Goal: Task Accomplishment & Management: Complete application form

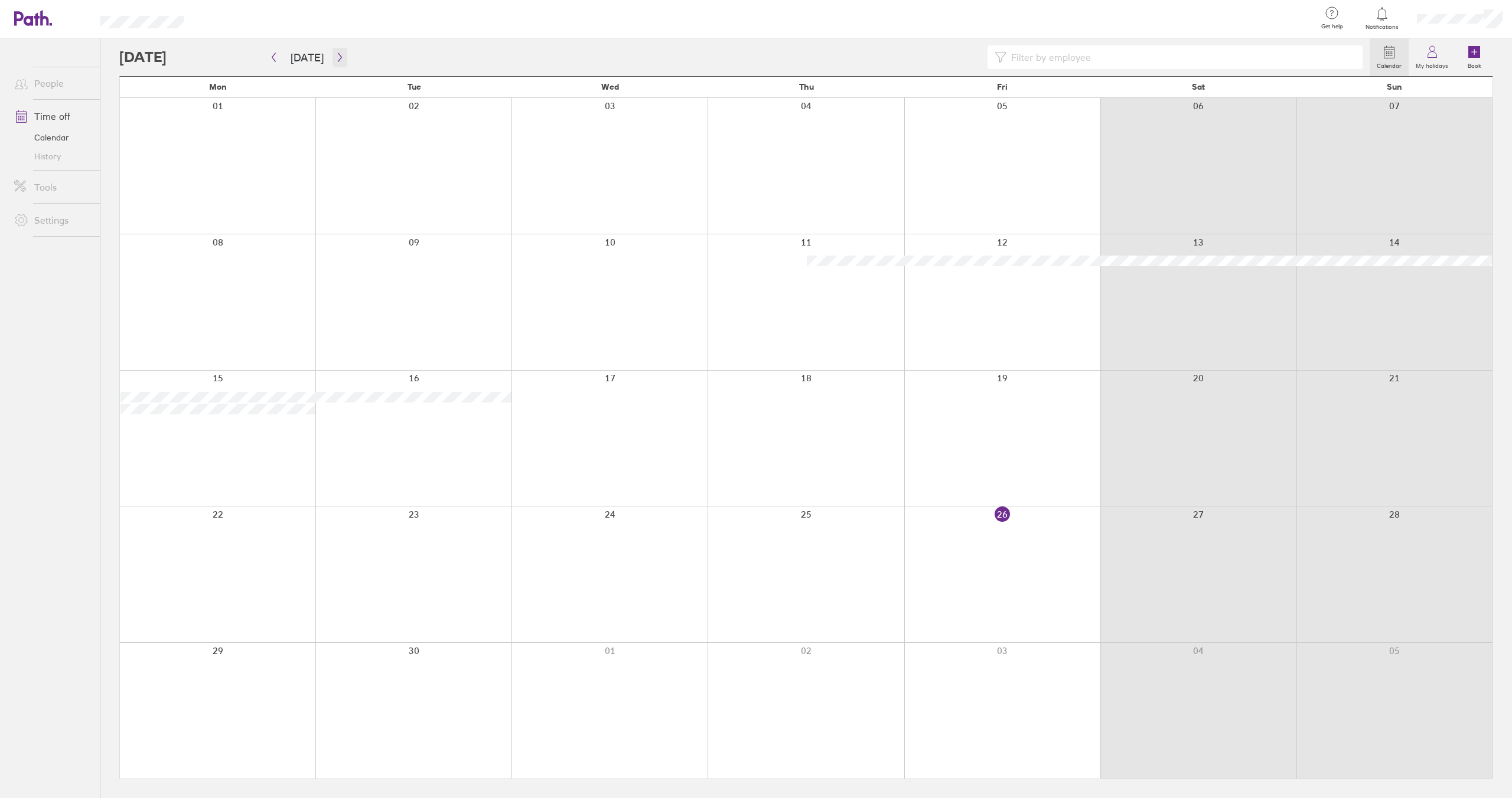
click at [336, 53] on icon "button" at bounding box center [340, 57] width 9 height 9
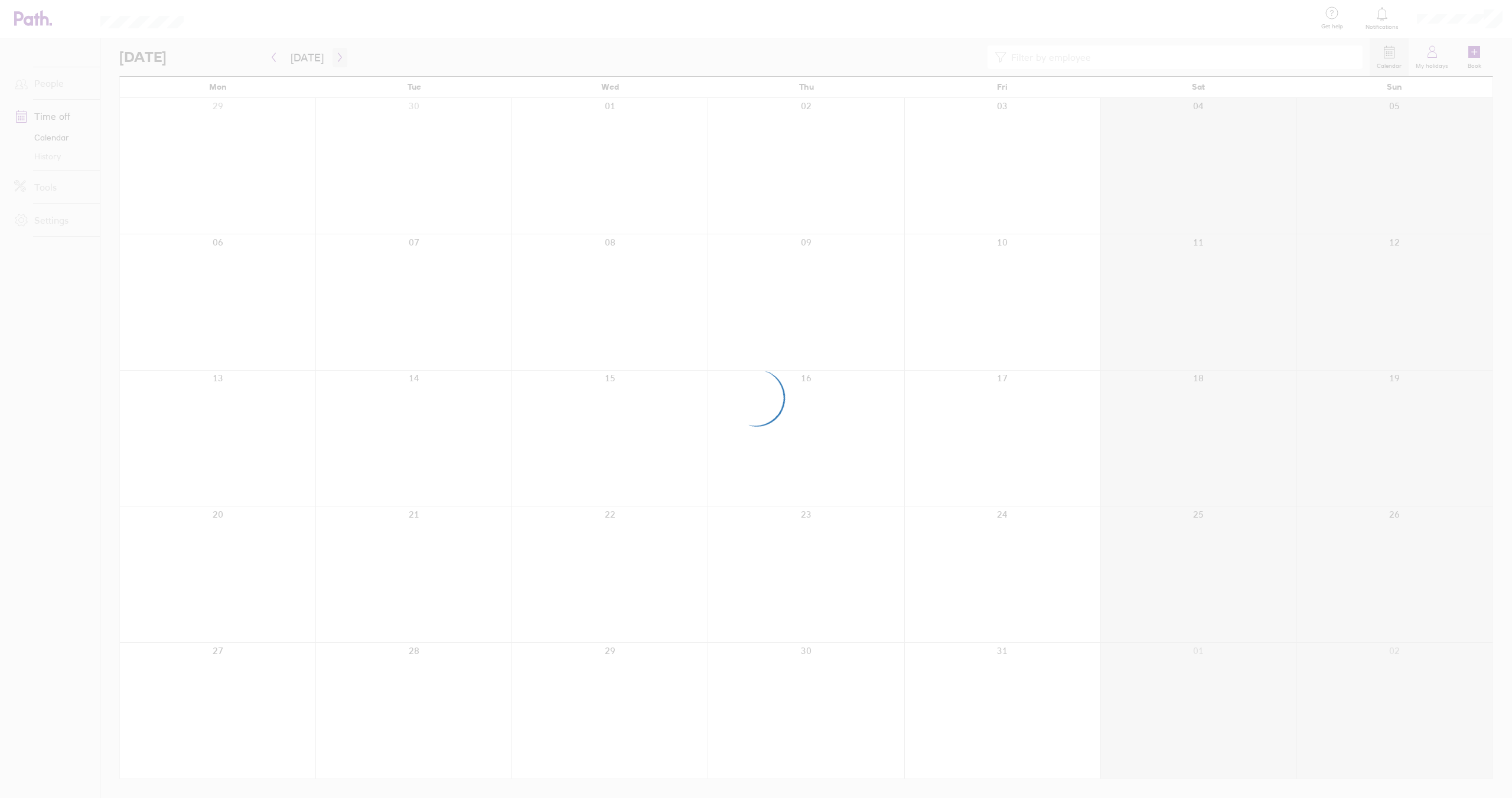
click at [336, 53] on div at bounding box center [756, 399] width 1512 height 798
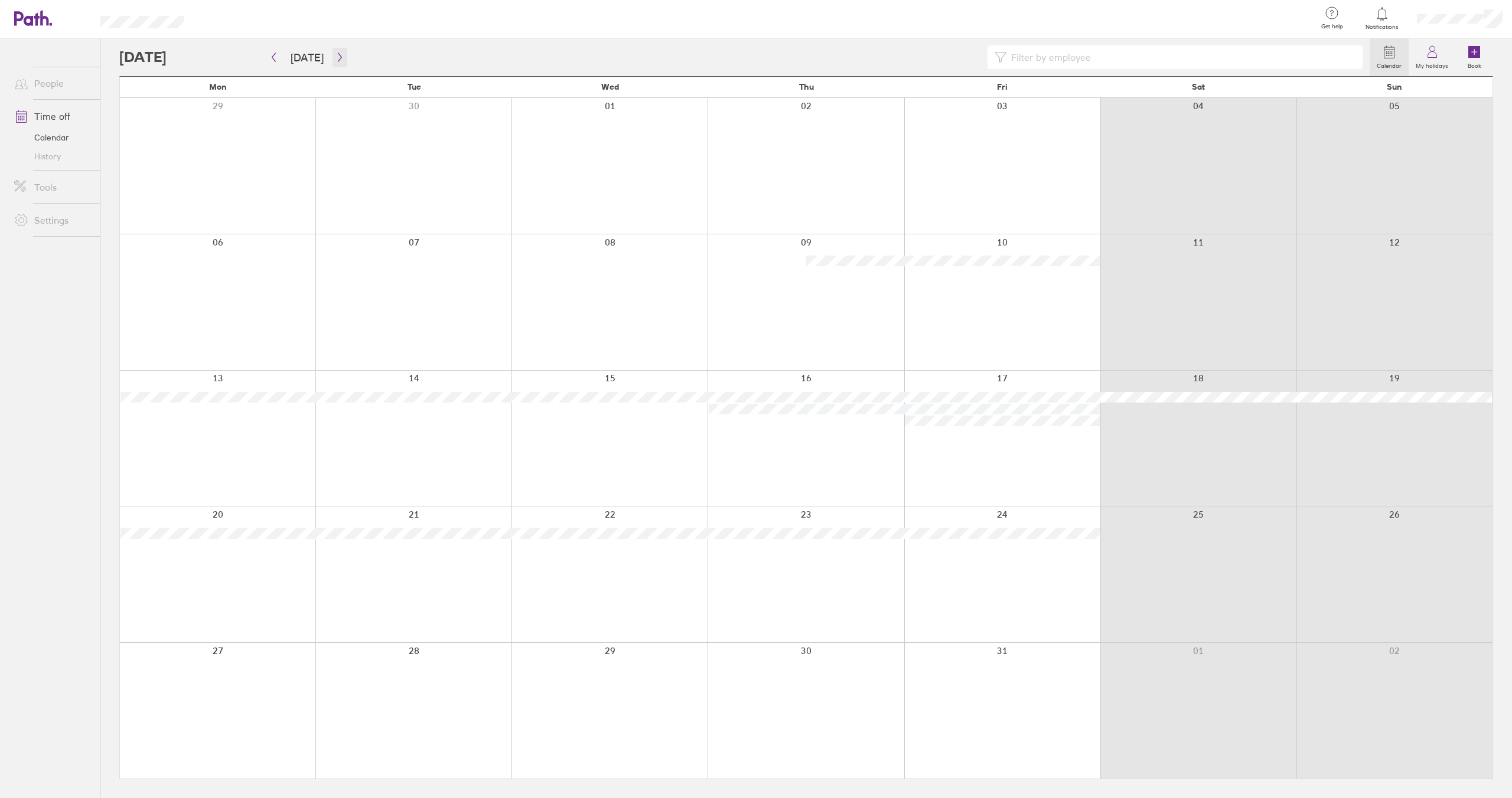
click at [336, 62] on button "button" at bounding box center [340, 58] width 14 height 20
click at [339, 61] on icon "button" at bounding box center [340, 57] width 9 height 9
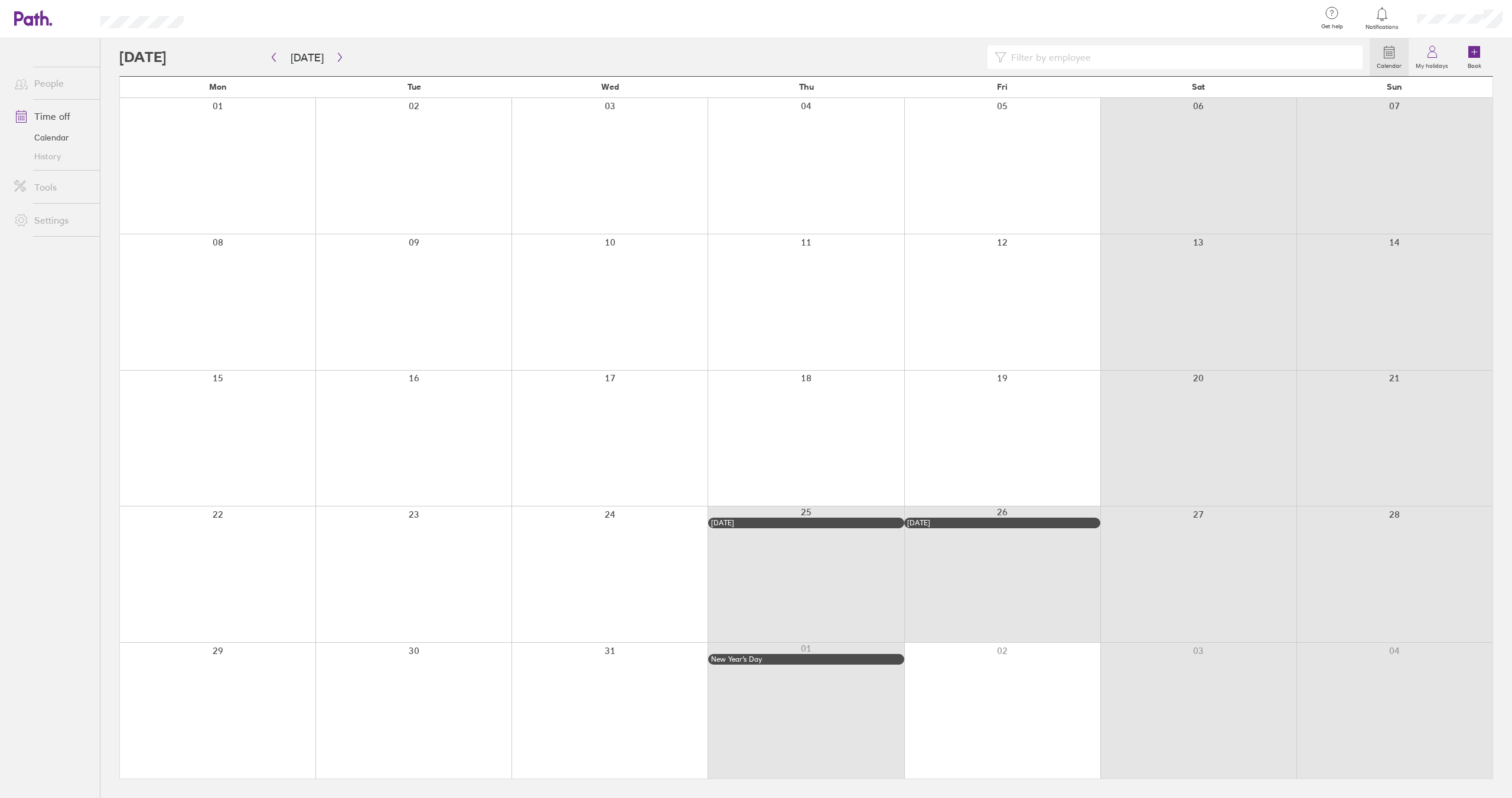
click at [461, 405] on div at bounding box center [413, 439] width 196 height 136
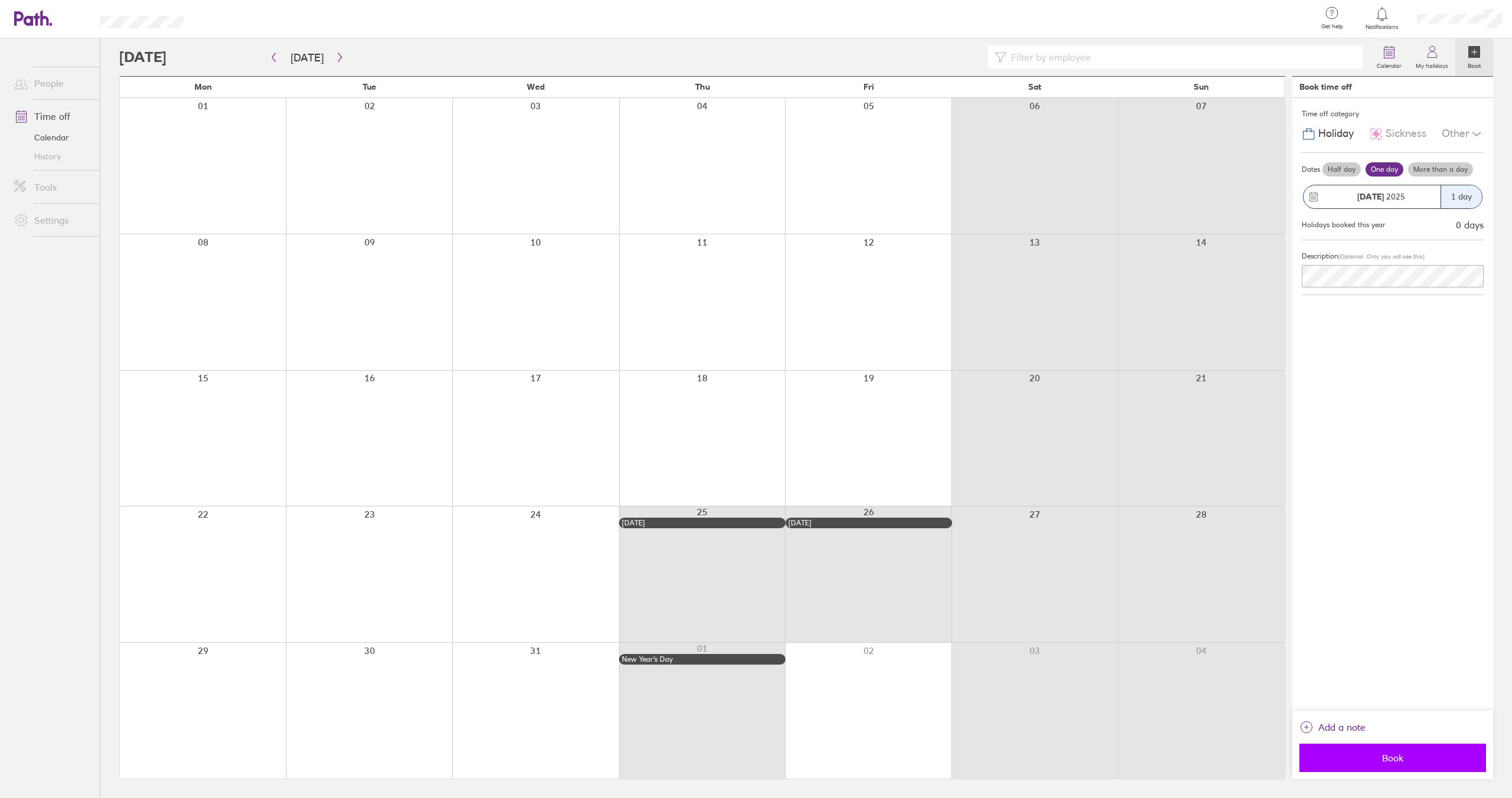
click at [1398, 753] on span "Book" at bounding box center [1392, 758] width 170 height 11
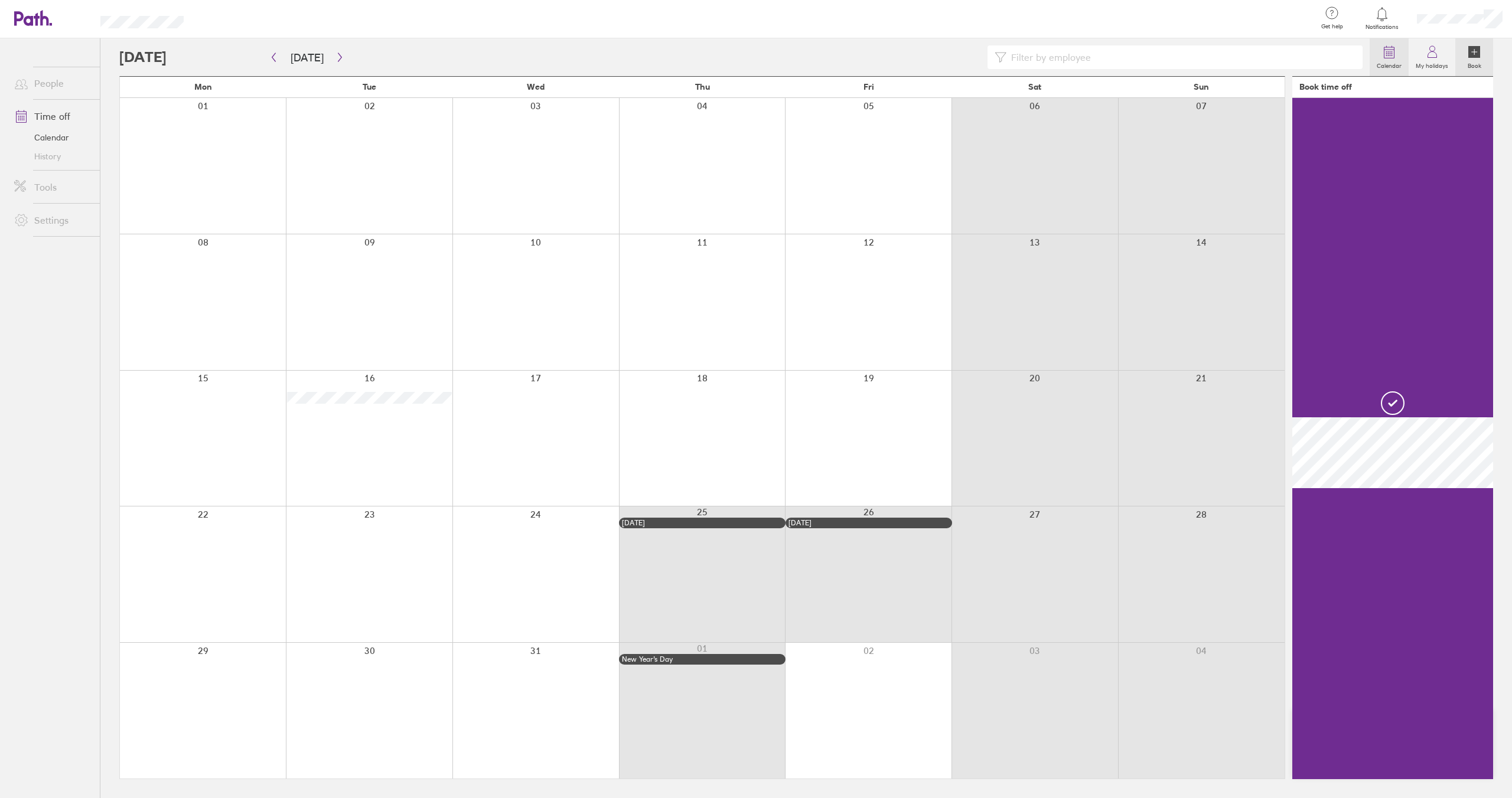
click at [1392, 51] on icon at bounding box center [1389, 52] width 14 height 14
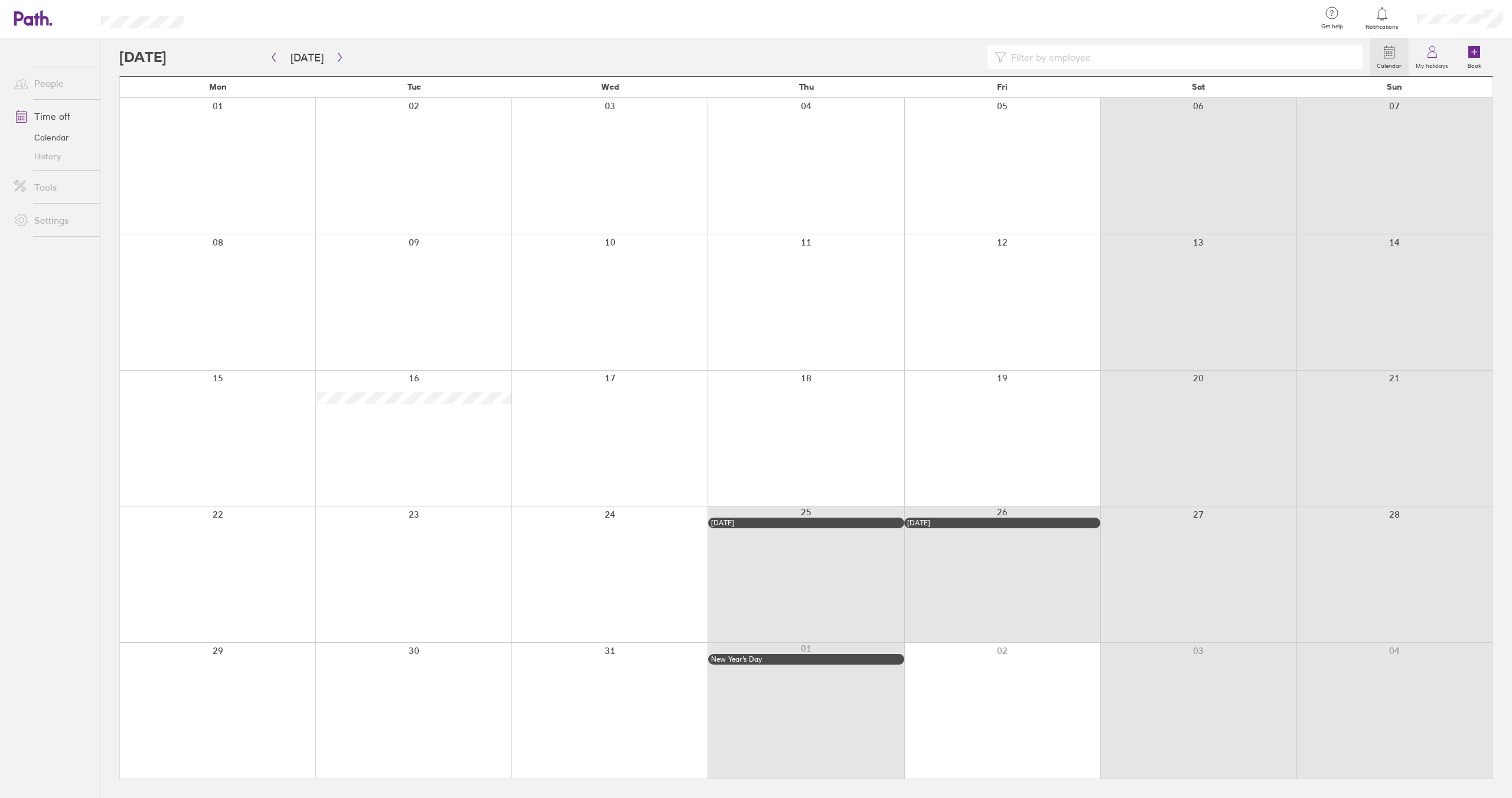
click at [227, 541] on div at bounding box center [218, 574] width 196 height 136
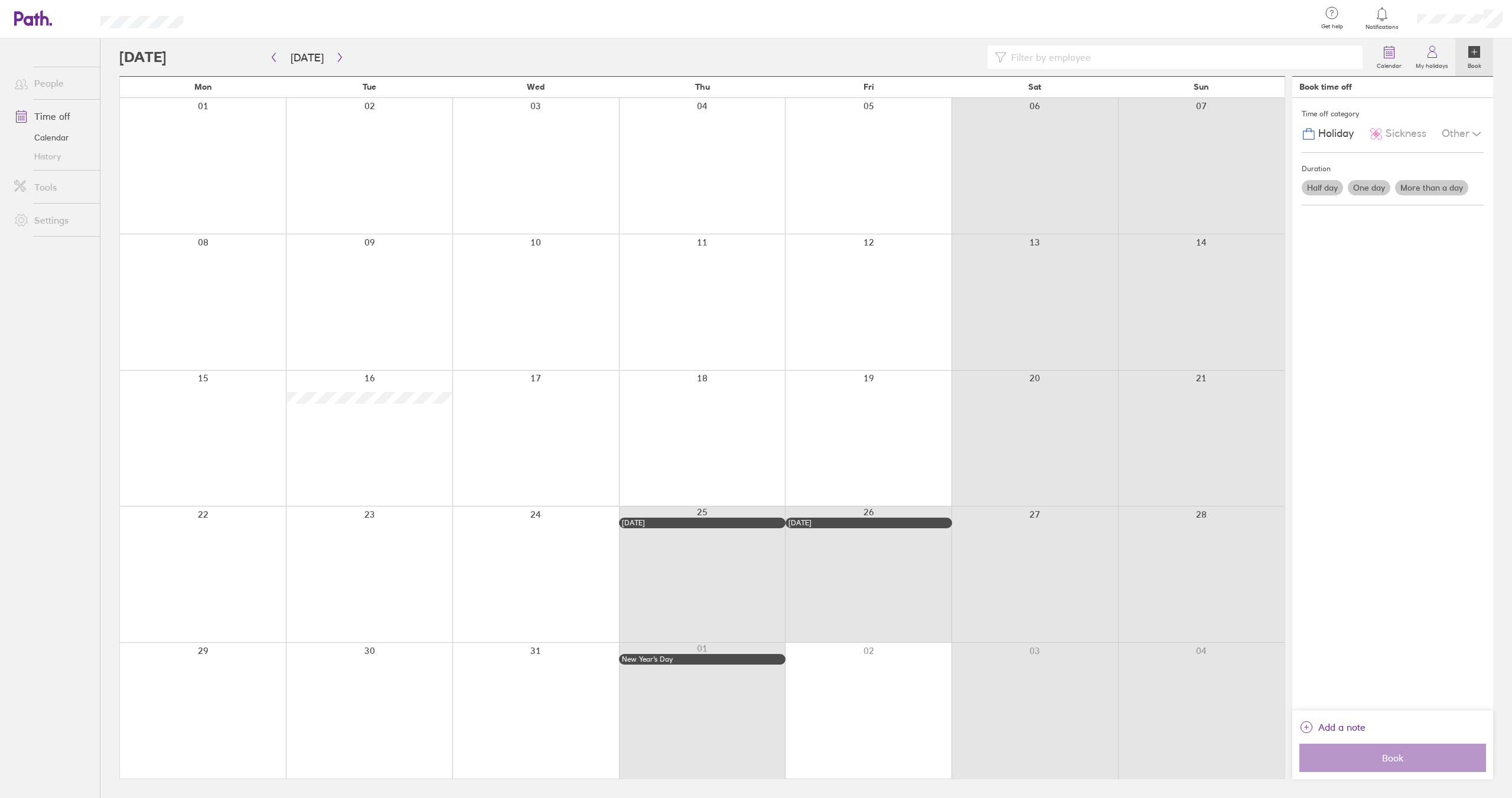
click at [402, 554] on div at bounding box center [369, 574] width 166 height 136
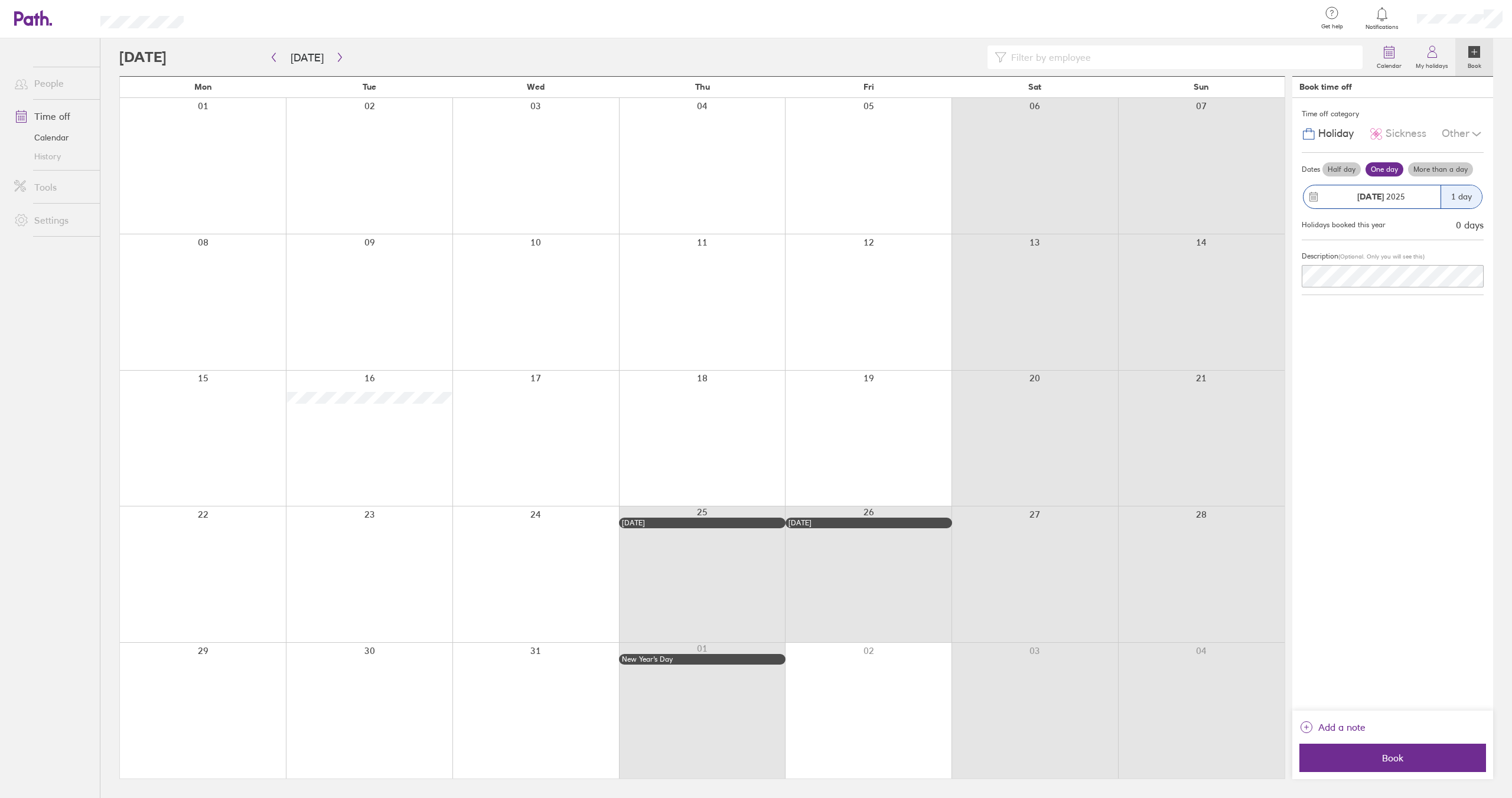
click at [205, 552] on div at bounding box center [202, 574] width 166 height 136
click at [200, 552] on div at bounding box center [202, 574] width 166 height 136
drag, startPoint x: 190, startPoint y: 546, endPoint x: 366, endPoint y: 550, distance: 176.0
click at [185, 548] on div at bounding box center [202, 574] width 166 height 136
click at [186, 554] on div at bounding box center [202, 574] width 166 height 136
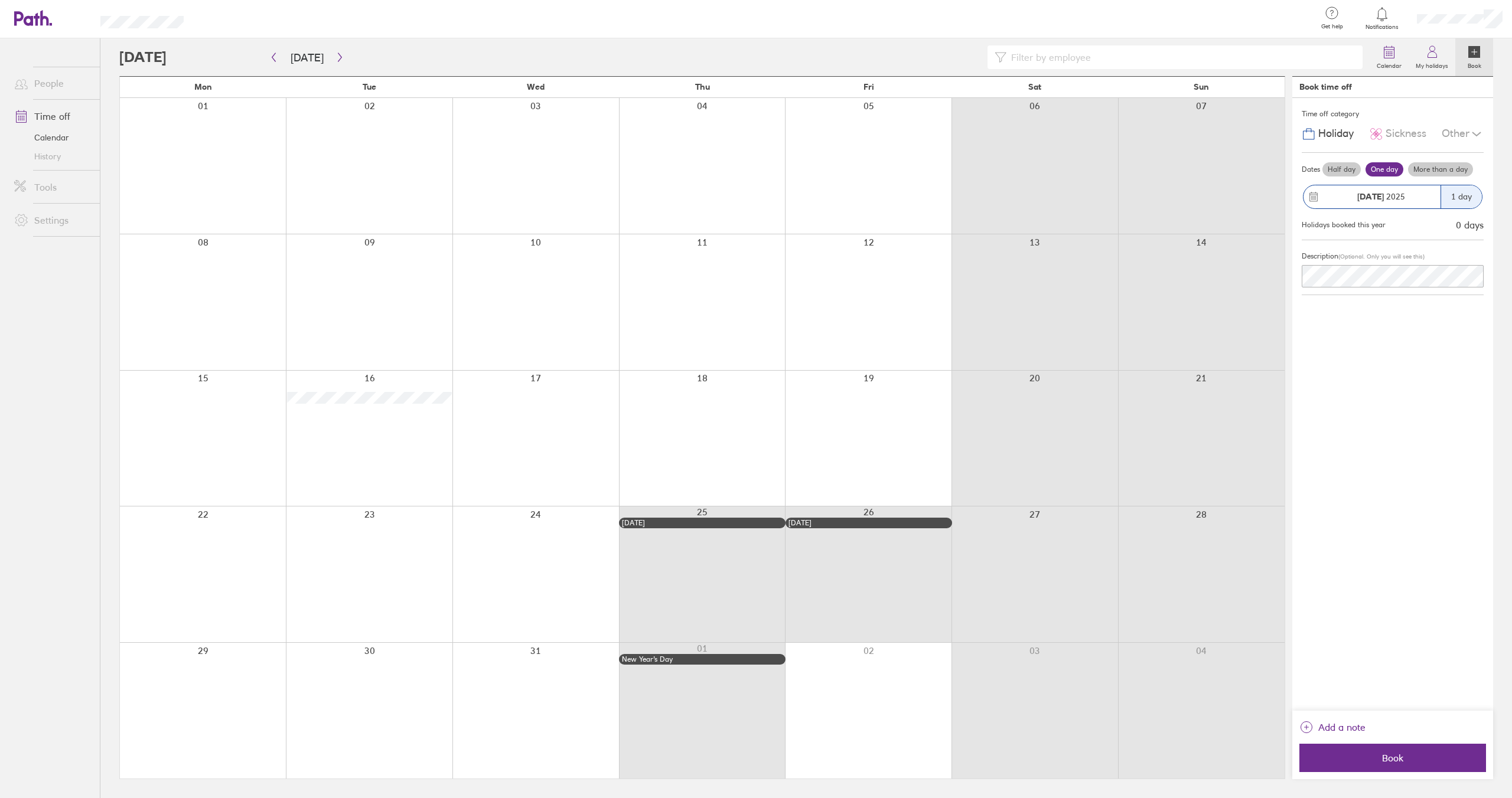
click at [334, 556] on div at bounding box center [369, 574] width 166 height 136
click at [214, 551] on div at bounding box center [202, 574] width 166 height 136
drag, startPoint x: 198, startPoint y: 545, endPoint x: 308, endPoint y: 557, distance: 110.7
click at [198, 545] on div at bounding box center [202, 574] width 166 height 136
drag, startPoint x: 380, startPoint y: 558, endPoint x: 180, endPoint y: 549, distance: 200.2
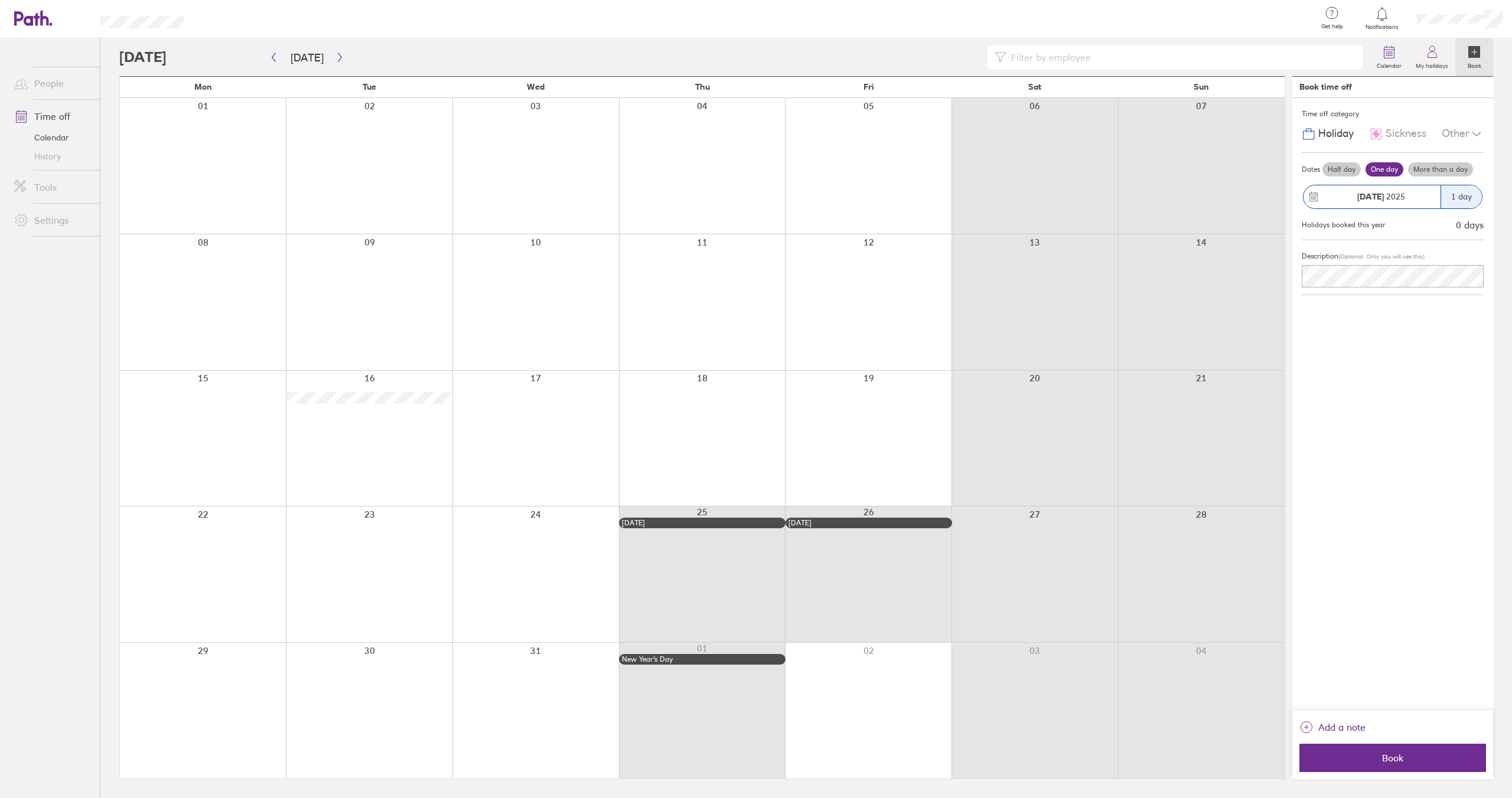
click at [376, 558] on div at bounding box center [369, 574] width 166 height 136
click at [358, 560] on div at bounding box center [369, 574] width 166 height 136
click at [191, 537] on div at bounding box center [202, 574] width 166 height 136
click at [349, 532] on div at bounding box center [369, 574] width 166 height 136
click at [220, 573] on div at bounding box center [202, 574] width 166 height 136
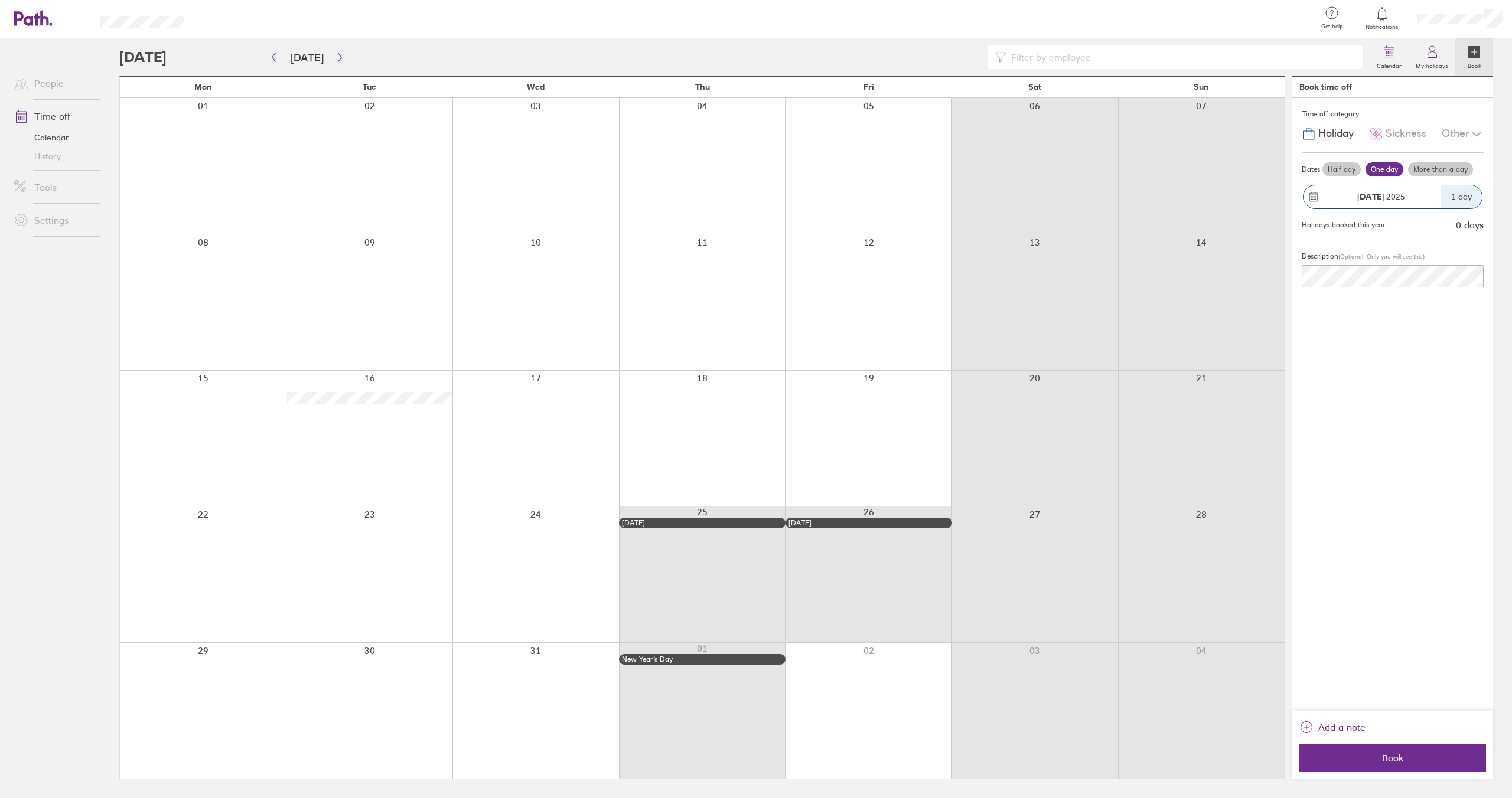
drag, startPoint x: 540, startPoint y: 418, endPoint x: 823, endPoint y: 394, distance: 284.0
click at [570, 414] on div at bounding box center [536, 439] width 166 height 136
click at [189, 552] on div at bounding box center [202, 574] width 166 height 136
click at [289, 527] on div at bounding box center [369, 574] width 166 height 136
click at [202, 545] on div at bounding box center [202, 574] width 166 height 136
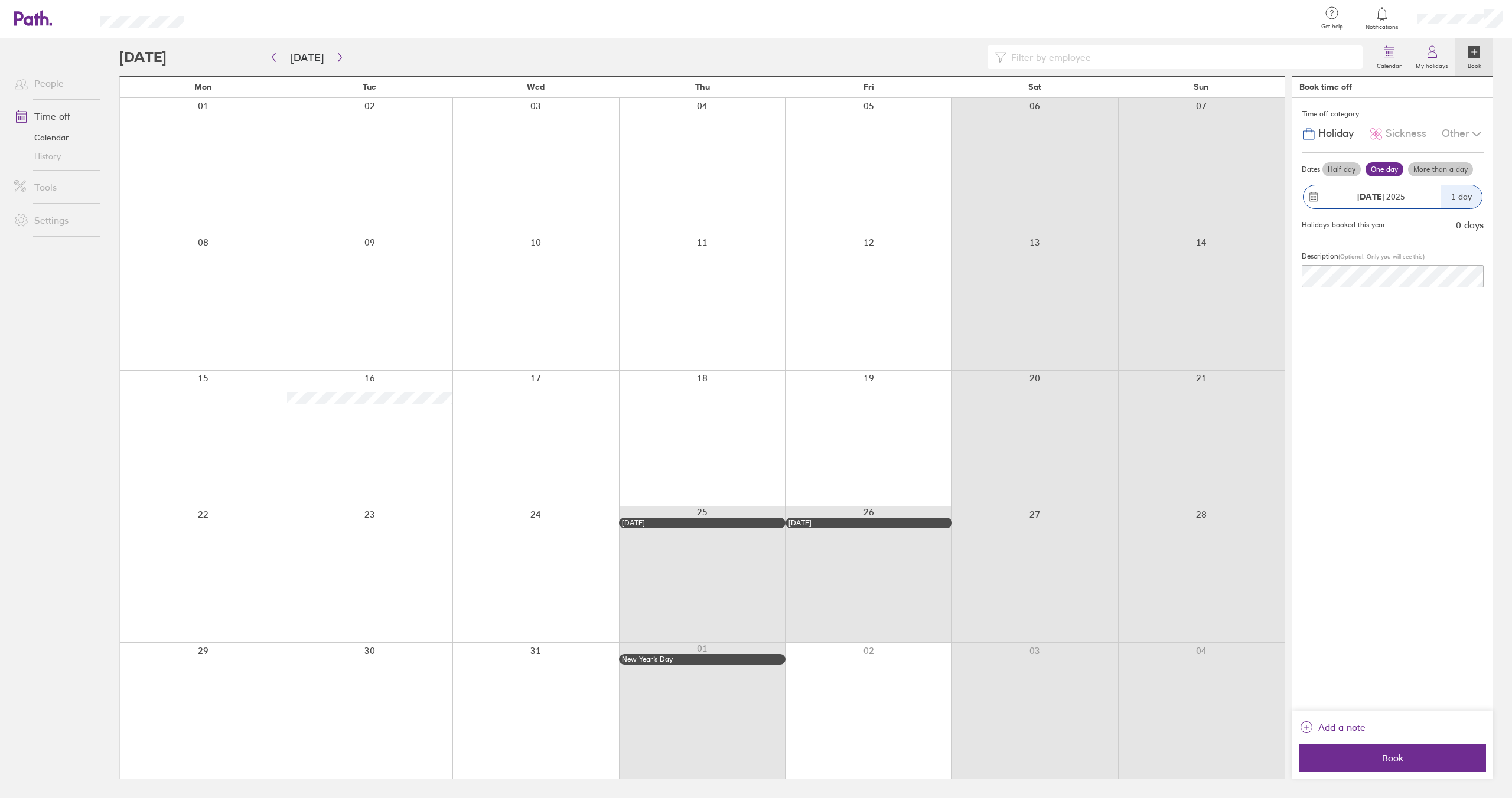
click at [1471, 193] on div "1 day" at bounding box center [1461, 196] width 41 height 23
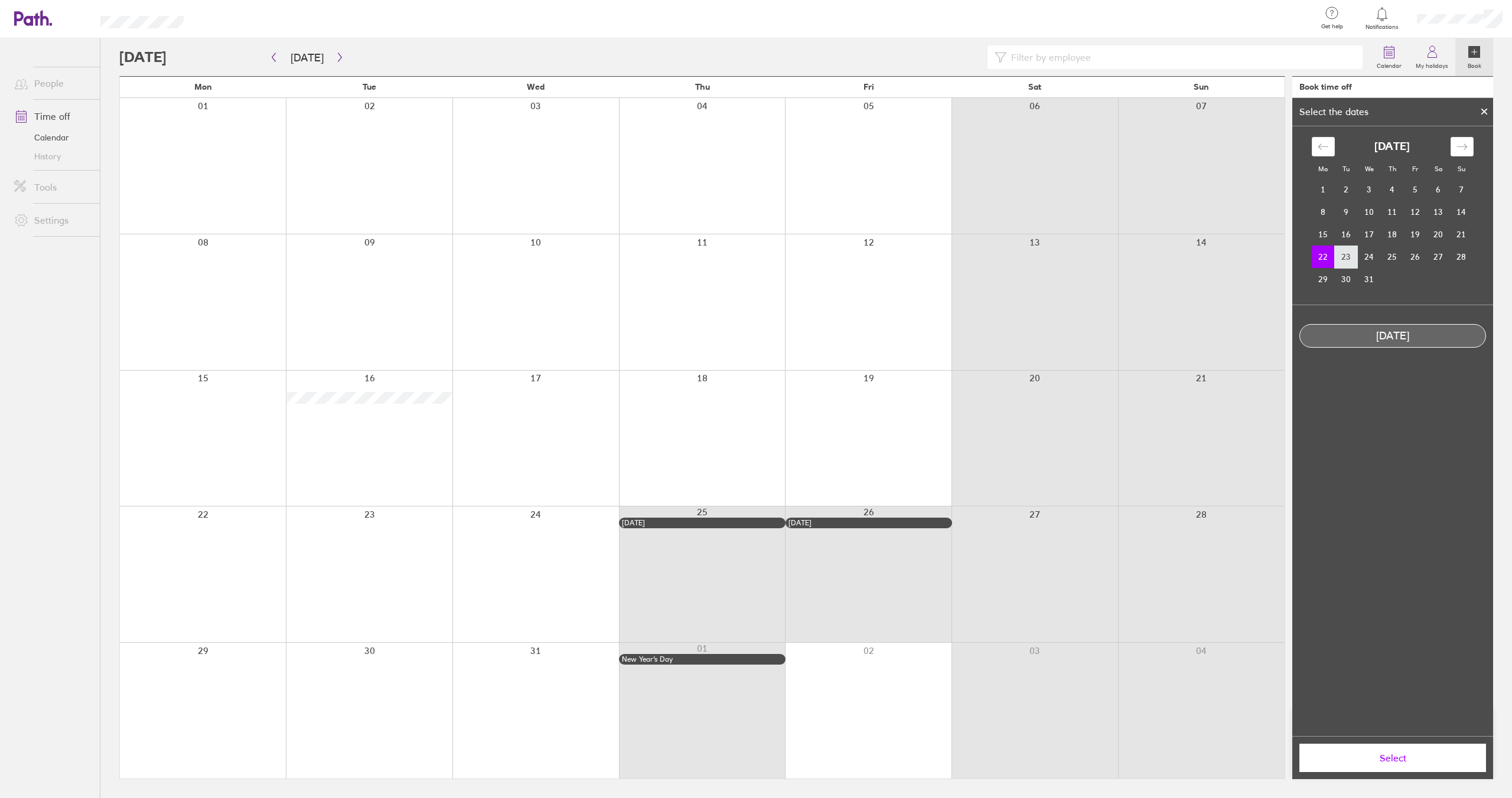
click at [1350, 256] on td "23" at bounding box center [1346, 257] width 23 height 22
click at [1334, 265] on td "22" at bounding box center [1323, 257] width 23 height 22
click at [1469, 150] on div "Move forward to switch to the next month." at bounding box center [1462, 147] width 23 height 20
click at [1489, 108] on div at bounding box center [1484, 112] width 18 height 20
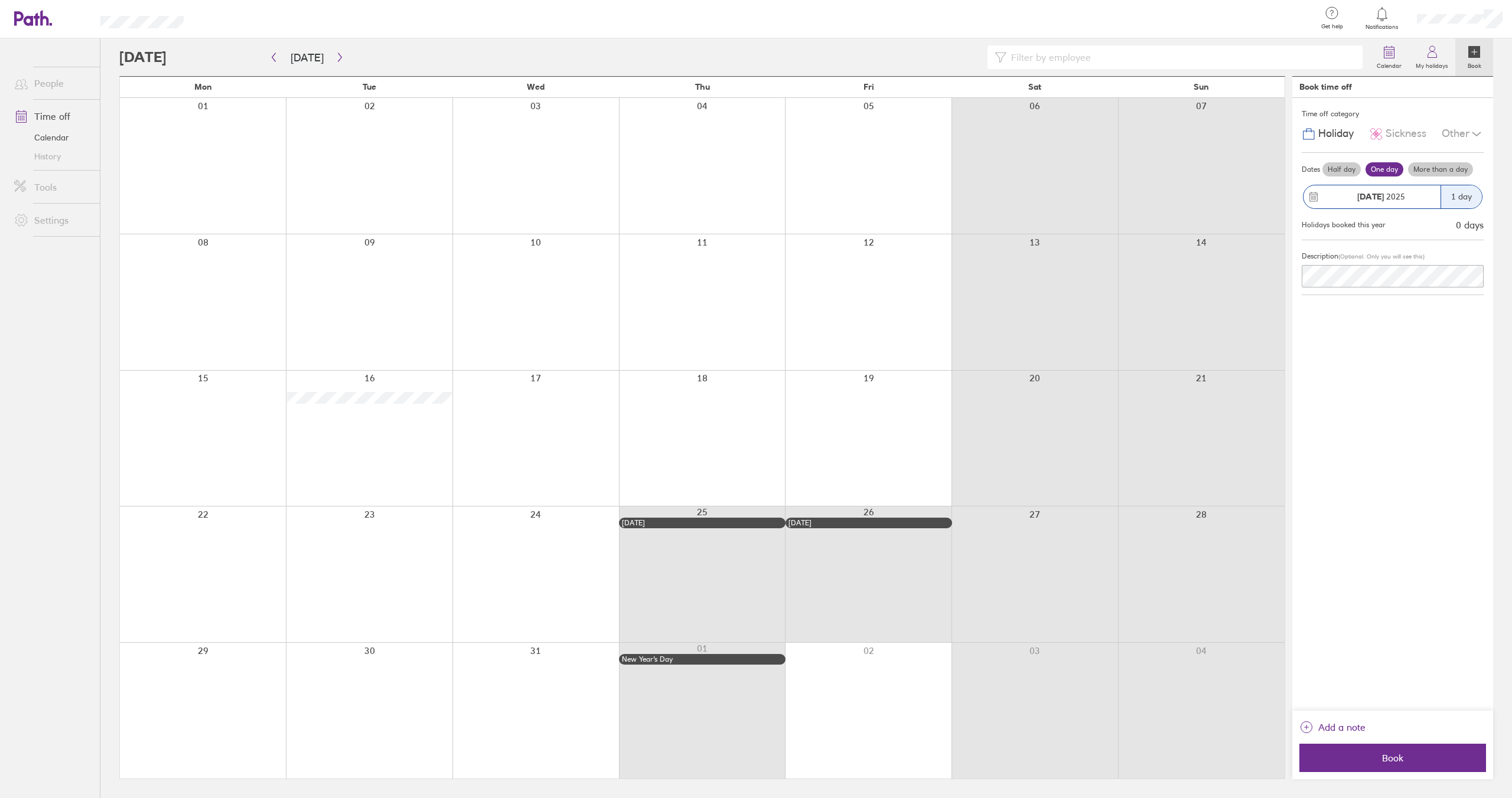
click at [1401, 196] on span "[DATE]" at bounding box center [1381, 196] width 48 height 9
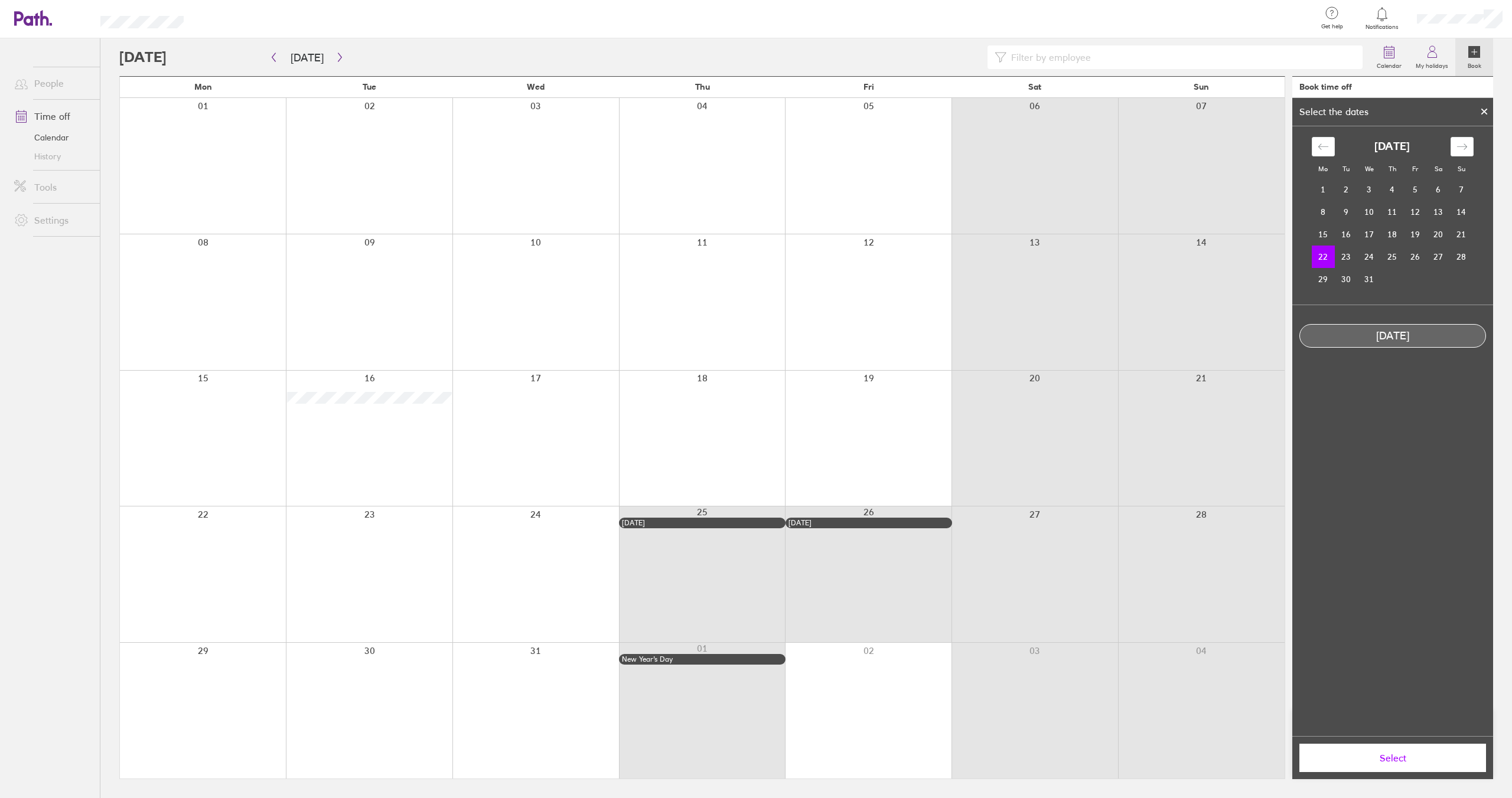
click at [1484, 114] on icon at bounding box center [1484, 111] width 9 height 7
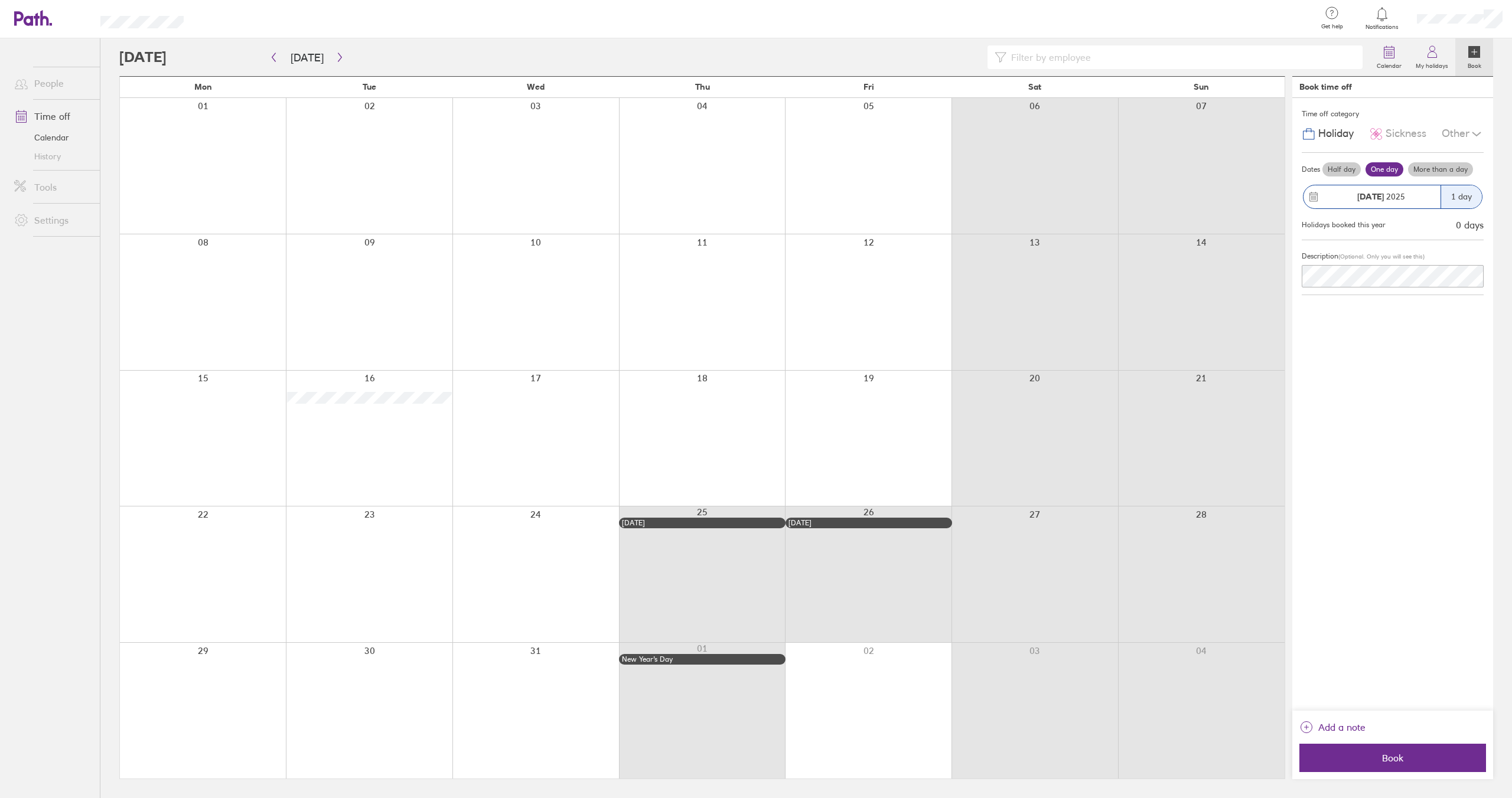
click at [1473, 208] on div "1 day" at bounding box center [1461, 196] width 41 height 23
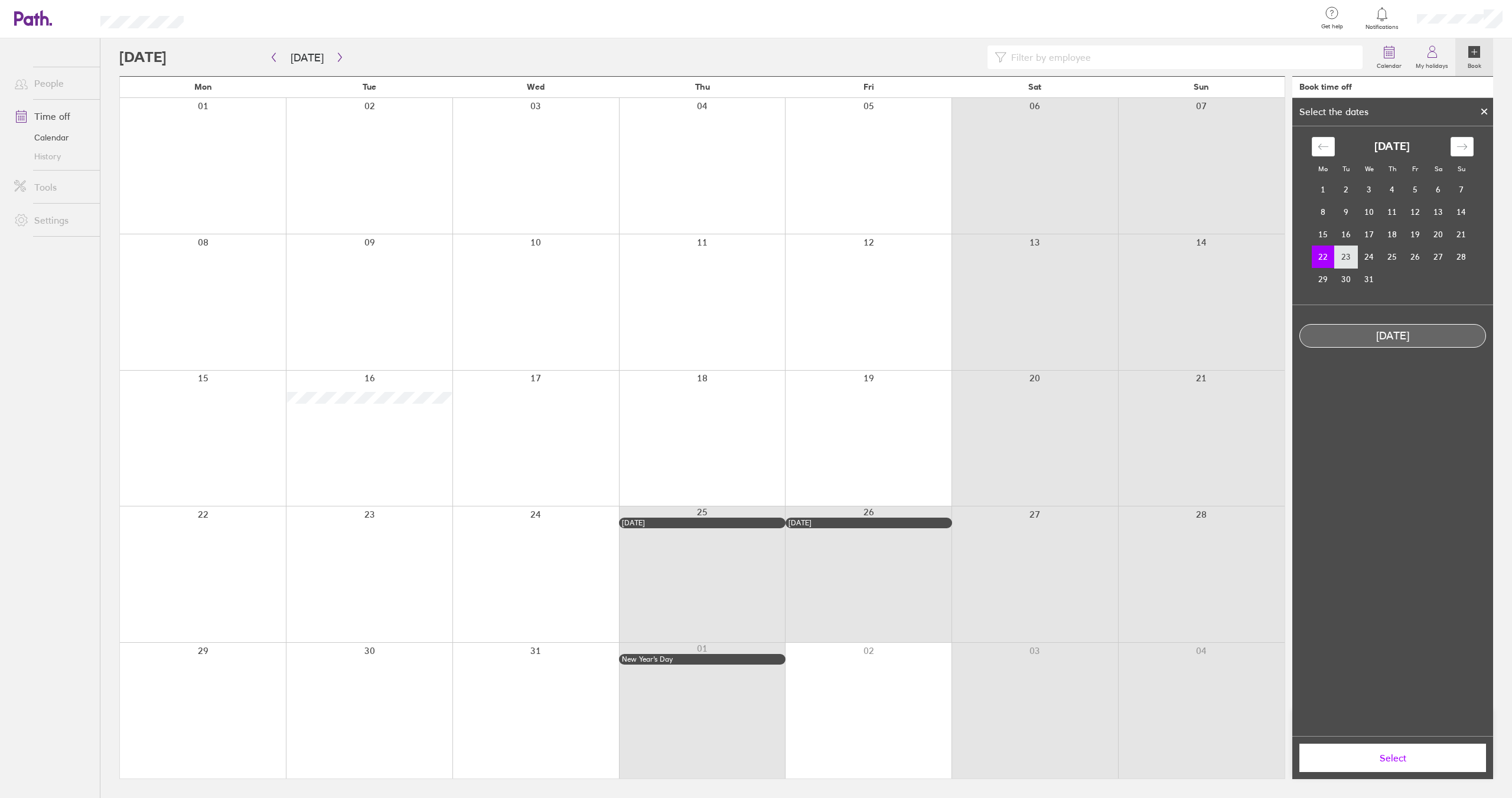
click at [1346, 253] on td "23" at bounding box center [1346, 257] width 23 height 22
click at [1327, 256] on td "22" at bounding box center [1323, 257] width 23 height 22
click at [1405, 761] on span "Select" at bounding box center [1392, 758] width 170 height 11
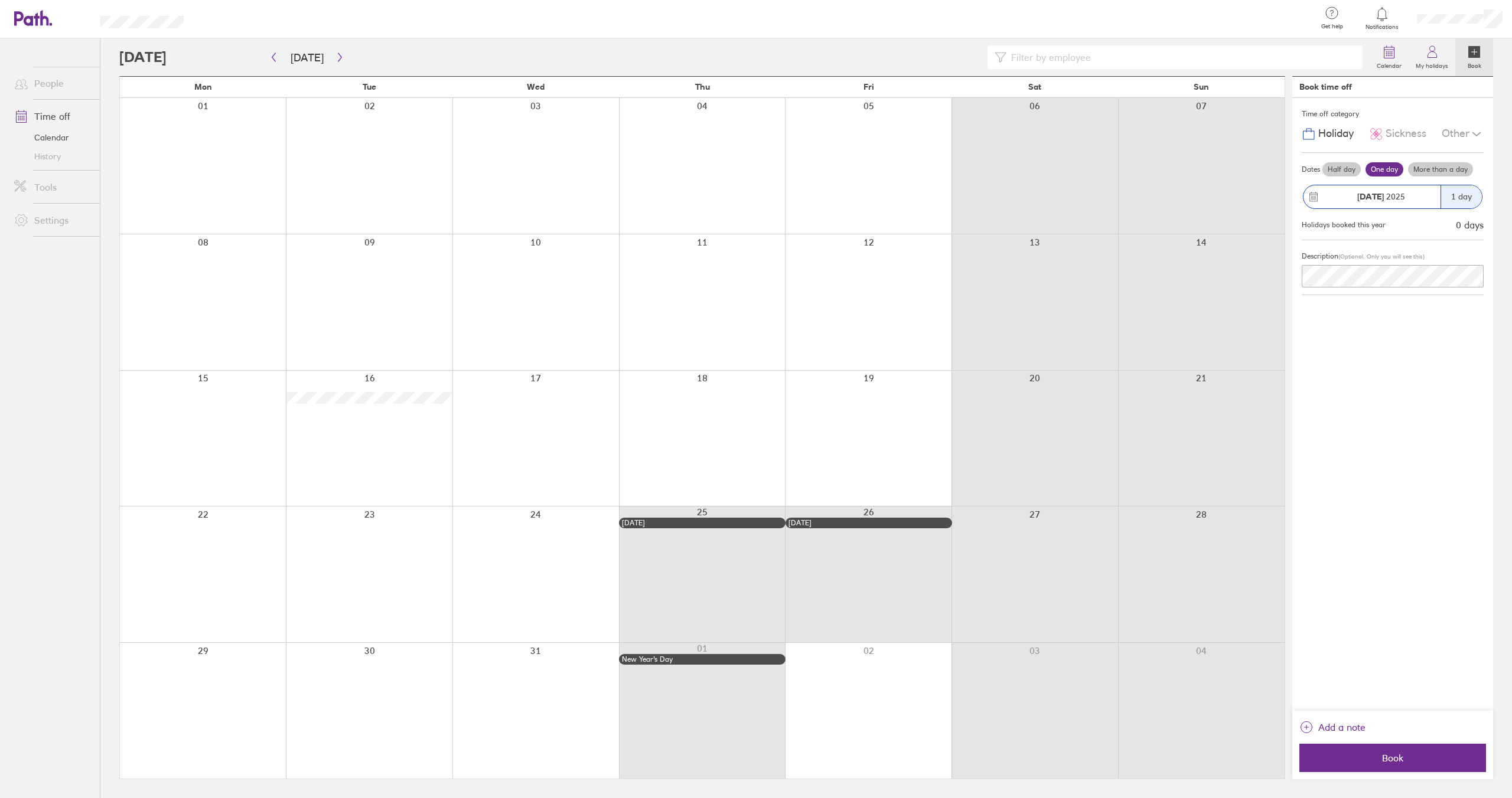
click at [346, 559] on div at bounding box center [369, 574] width 166 height 136
click at [1432, 171] on label "More than a day" at bounding box center [1440, 169] width 65 height 14
click at [0, 0] on input "More than a day" at bounding box center [0, 0] width 0 height 0
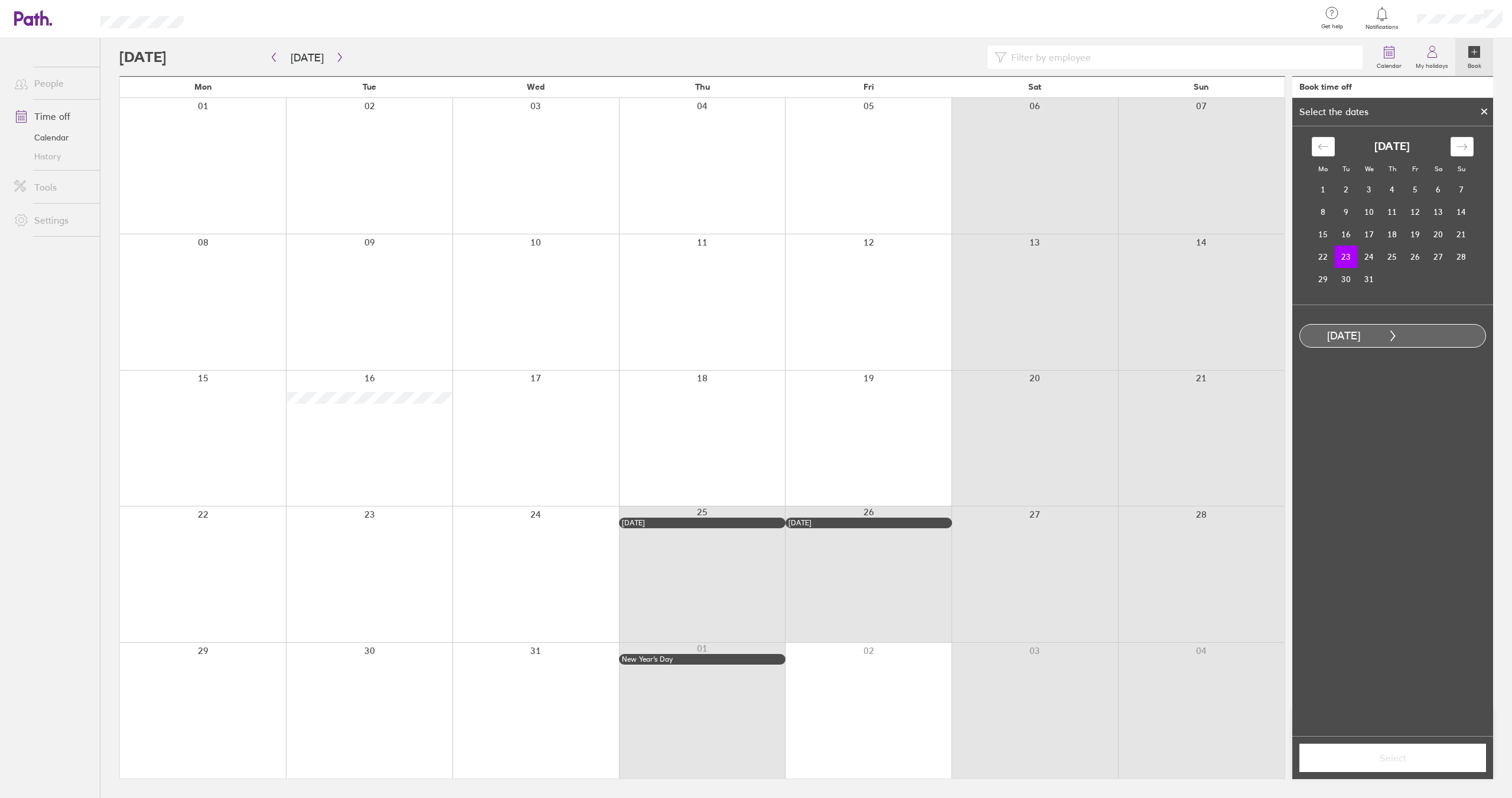
click at [1310, 271] on div "[DATE] 1 2 3 4 5 6 7 8 9 10 11 12 13 14 15 16 17 18 19 20 21 22 23 24 25 26 27 …" at bounding box center [1392, 214] width 177 height 154
click at [1325, 261] on td "22" at bounding box center [1323, 257] width 23 height 22
click at [1354, 255] on td "23" at bounding box center [1346, 257] width 23 height 22
click at [1461, 149] on icon "Move forward to switch to the next month." at bounding box center [1462, 146] width 11 height 11
click at [1427, 762] on span "Select" at bounding box center [1392, 758] width 170 height 11
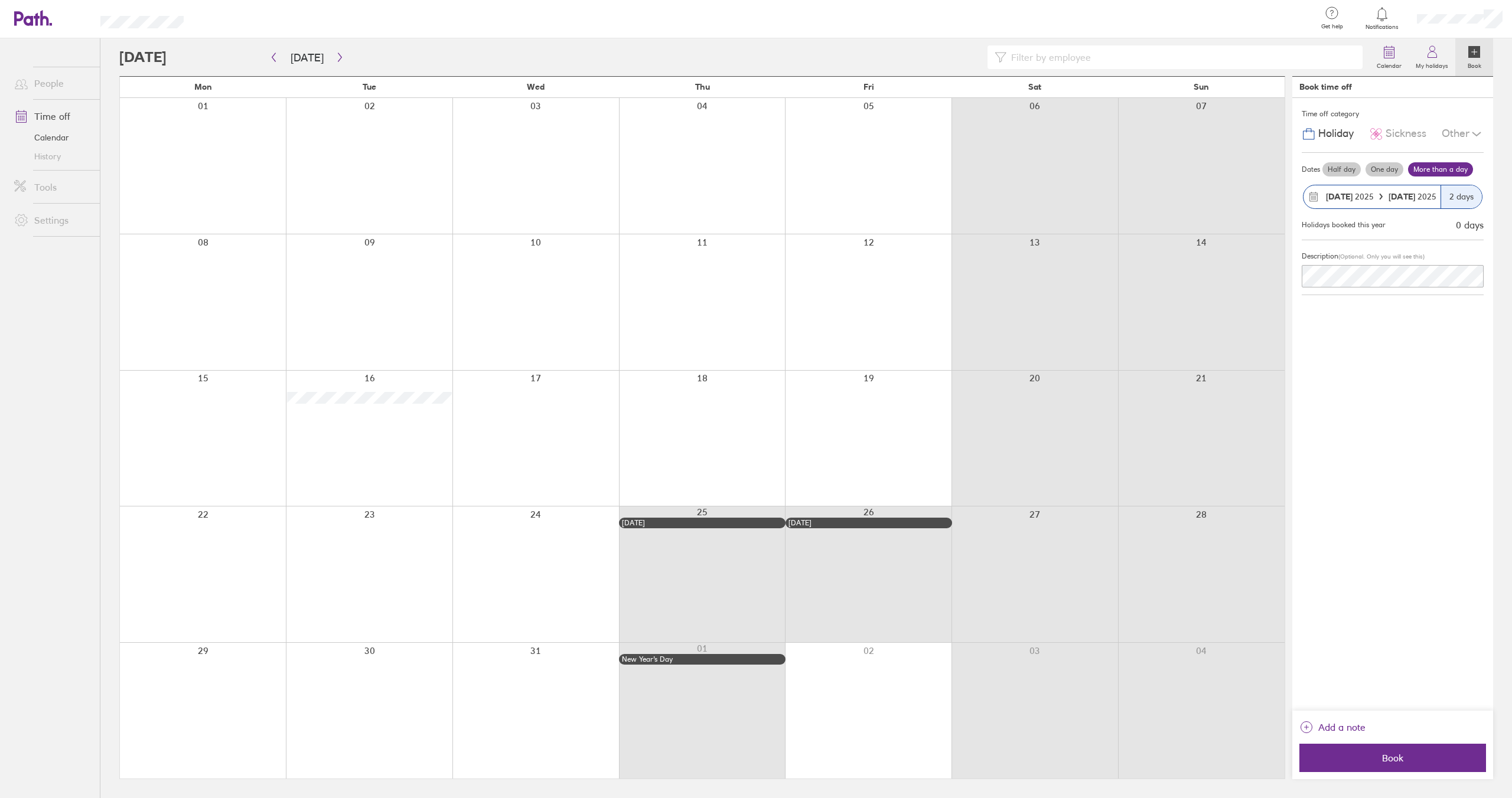
click at [1383, 263] on div "Description (Optional. Only you will see this)" at bounding box center [1392, 256] width 182 height 18
click at [1434, 763] on button "Book" at bounding box center [1393, 758] width 187 height 28
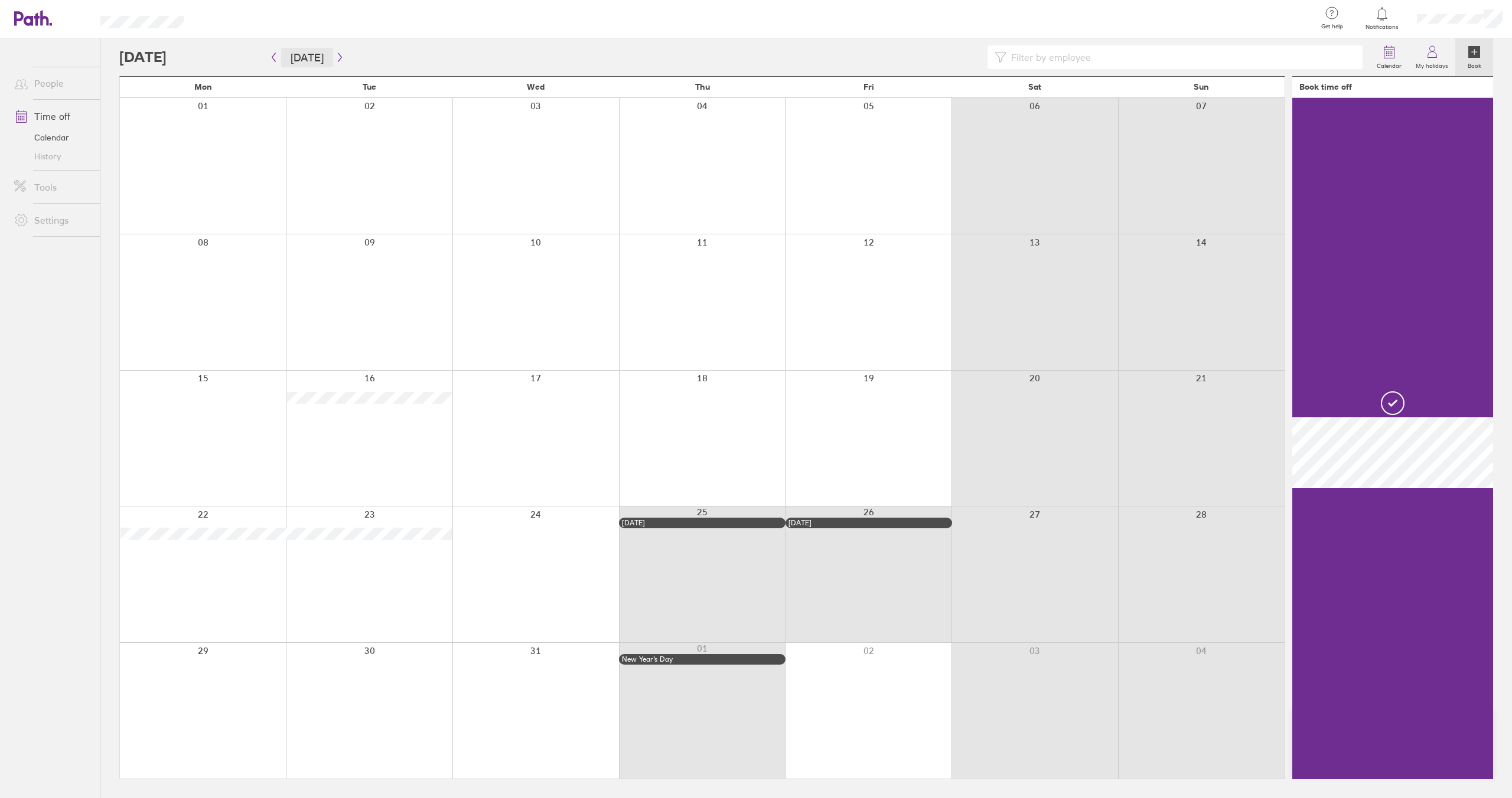
click at [281, 51] on button "[DATE]" at bounding box center [307, 58] width 52 height 20
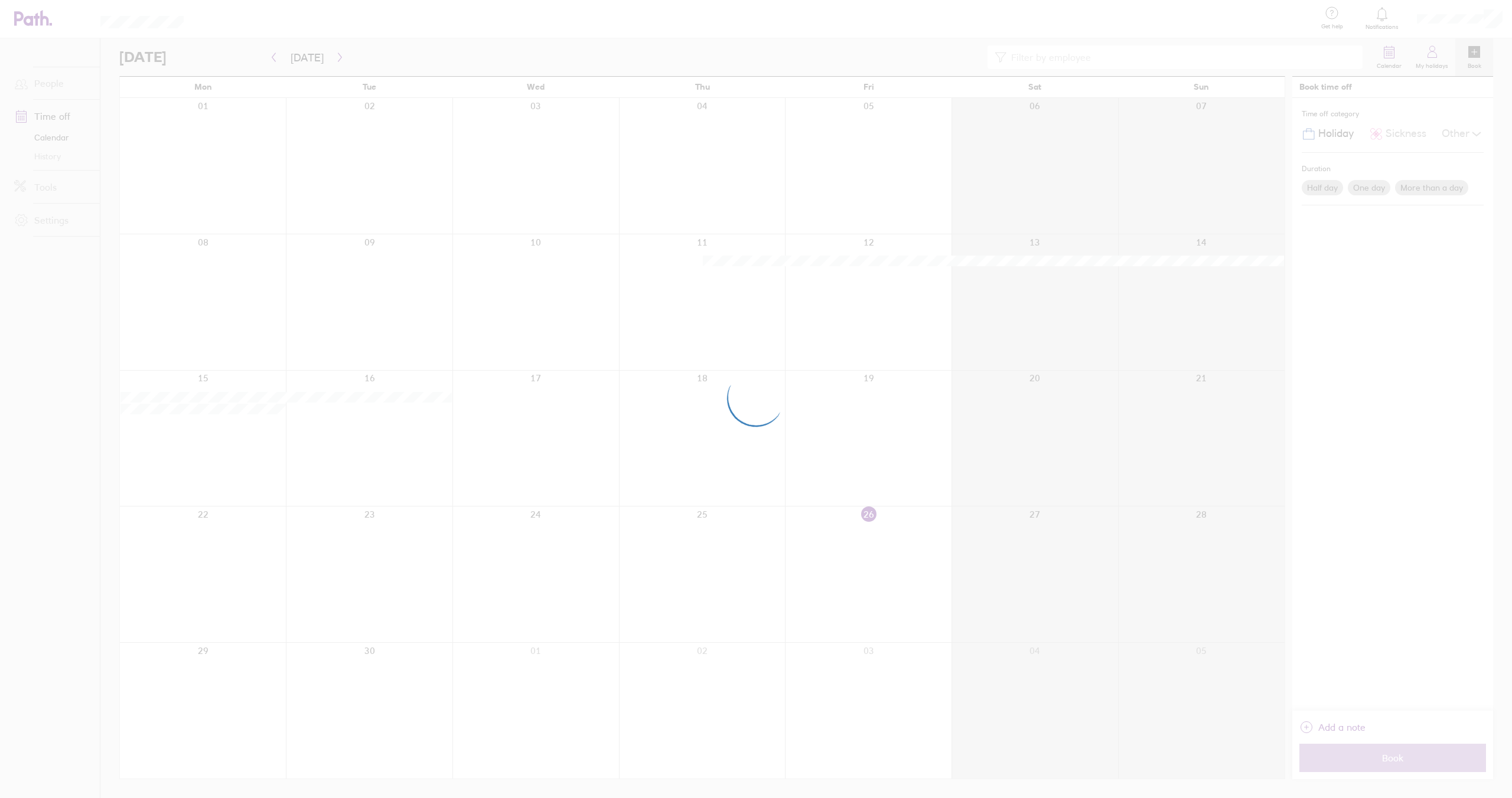
click at [277, 52] on div at bounding box center [756, 399] width 1512 height 798
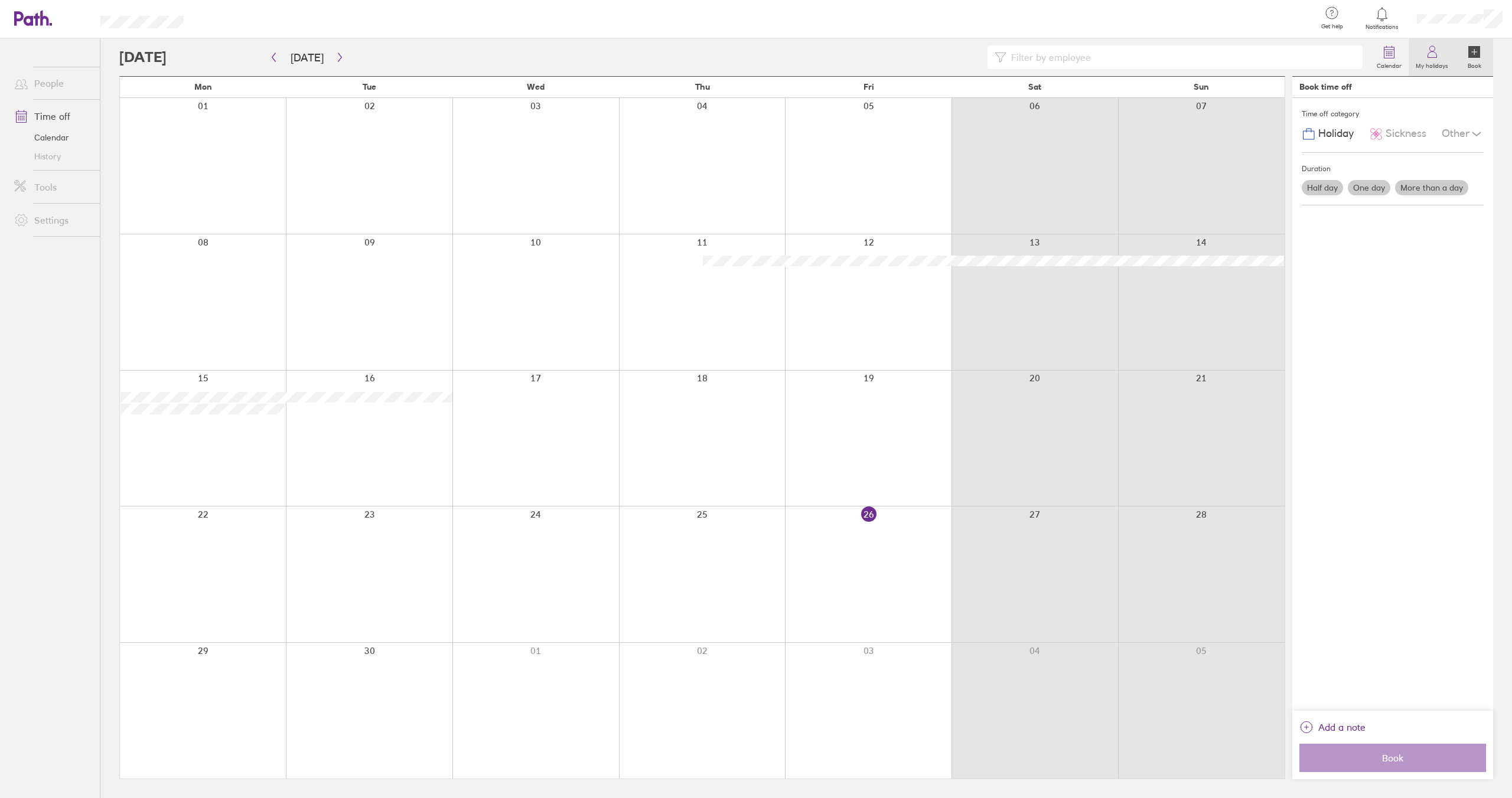
click at [1425, 58] on icon at bounding box center [1432, 52] width 14 height 14
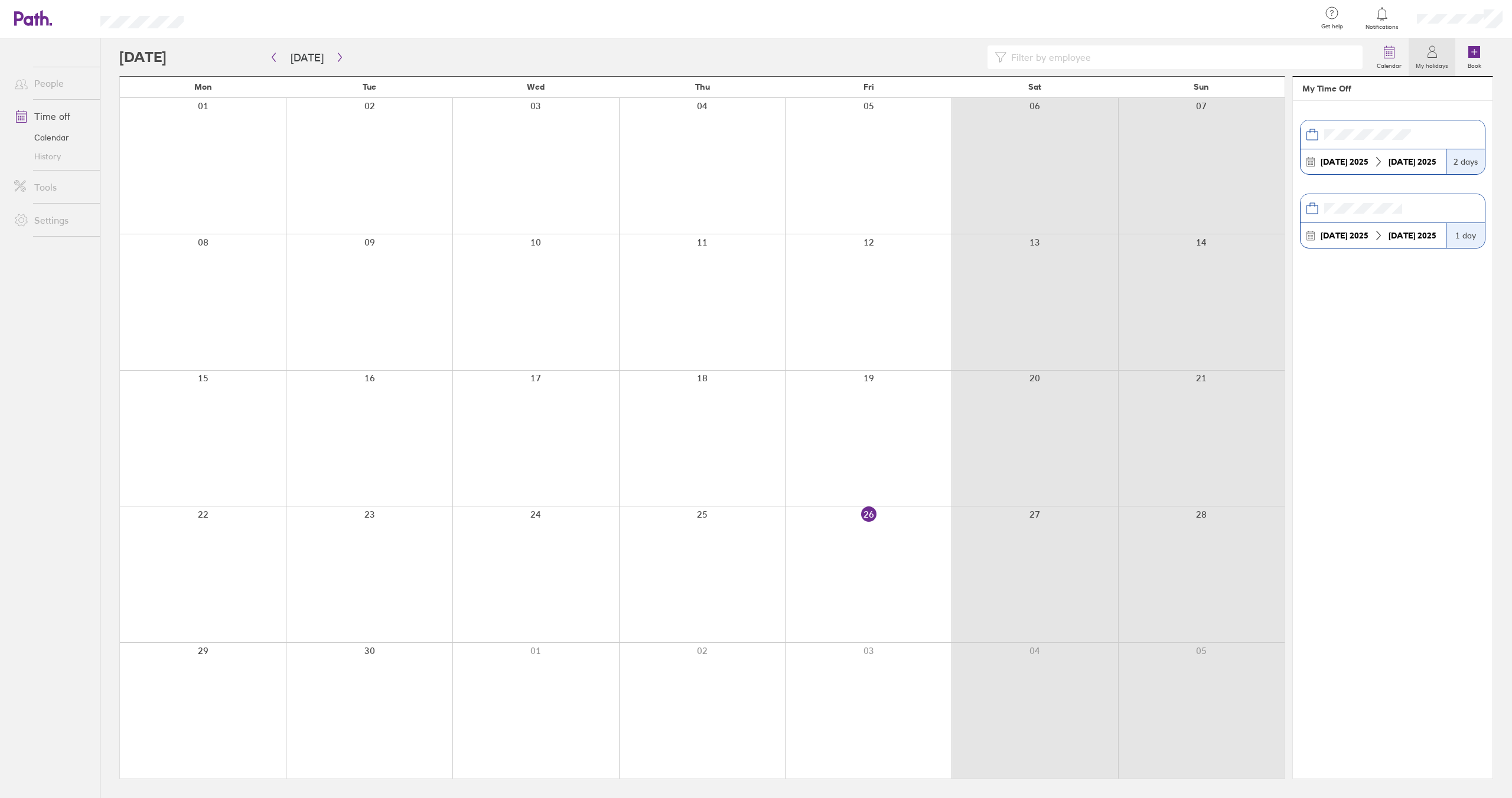
click at [344, 51] on div at bounding box center [745, 57] width 1250 height 24
click at [340, 52] on button "button" at bounding box center [340, 58] width 14 height 20
click at [338, 54] on icon "button" at bounding box center [340, 57] width 9 height 9
click at [336, 54] on icon "button" at bounding box center [340, 57] width 9 height 9
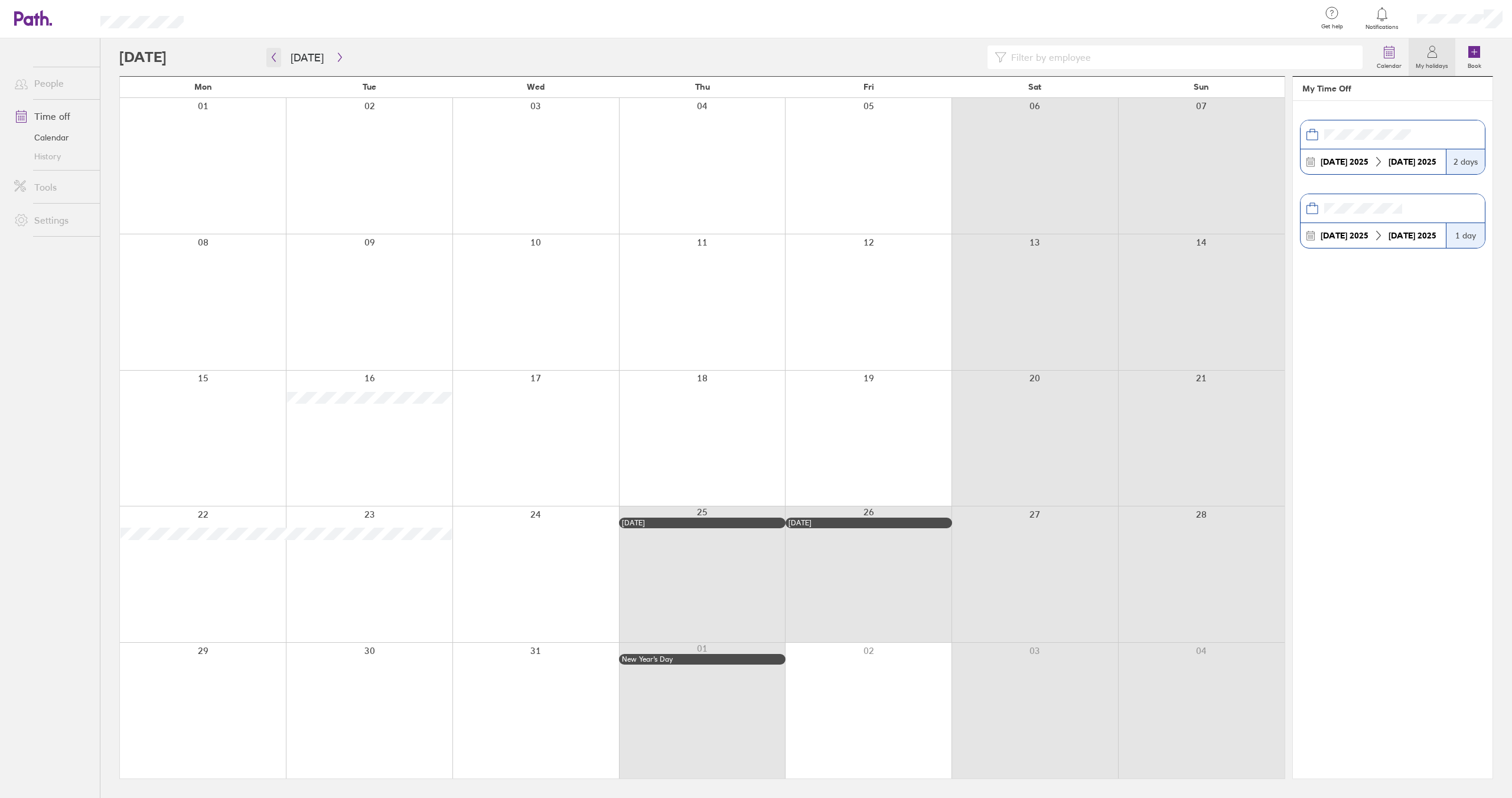
click at [278, 51] on button "button" at bounding box center [273, 58] width 14 height 20
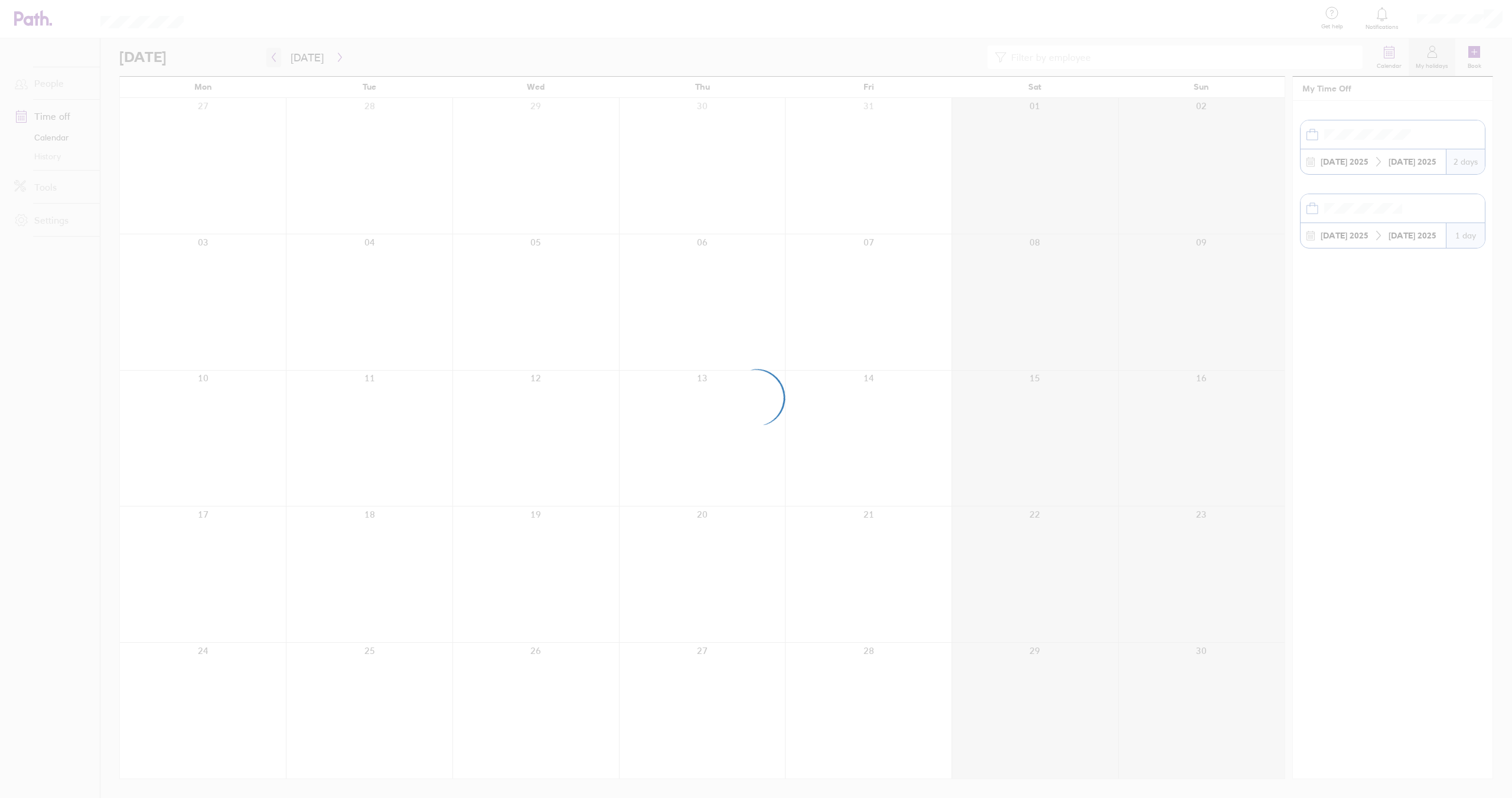
click at [278, 51] on div at bounding box center [756, 399] width 1512 height 798
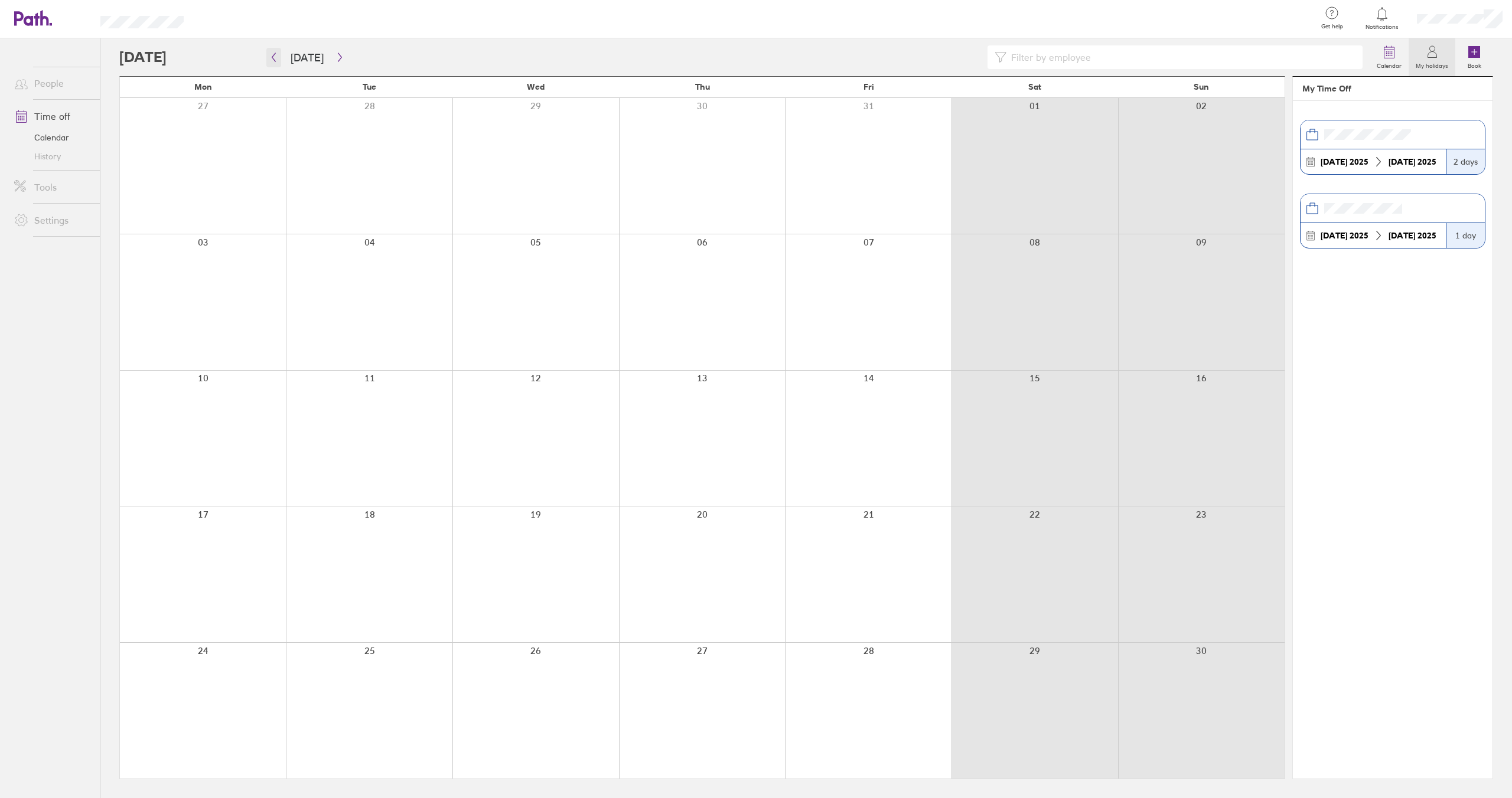
click at [274, 59] on icon "button" at bounding box center [273, 57] width 9 height 9
click at [369, 416] on div at bounding box center [369, 439] width 166 height 136
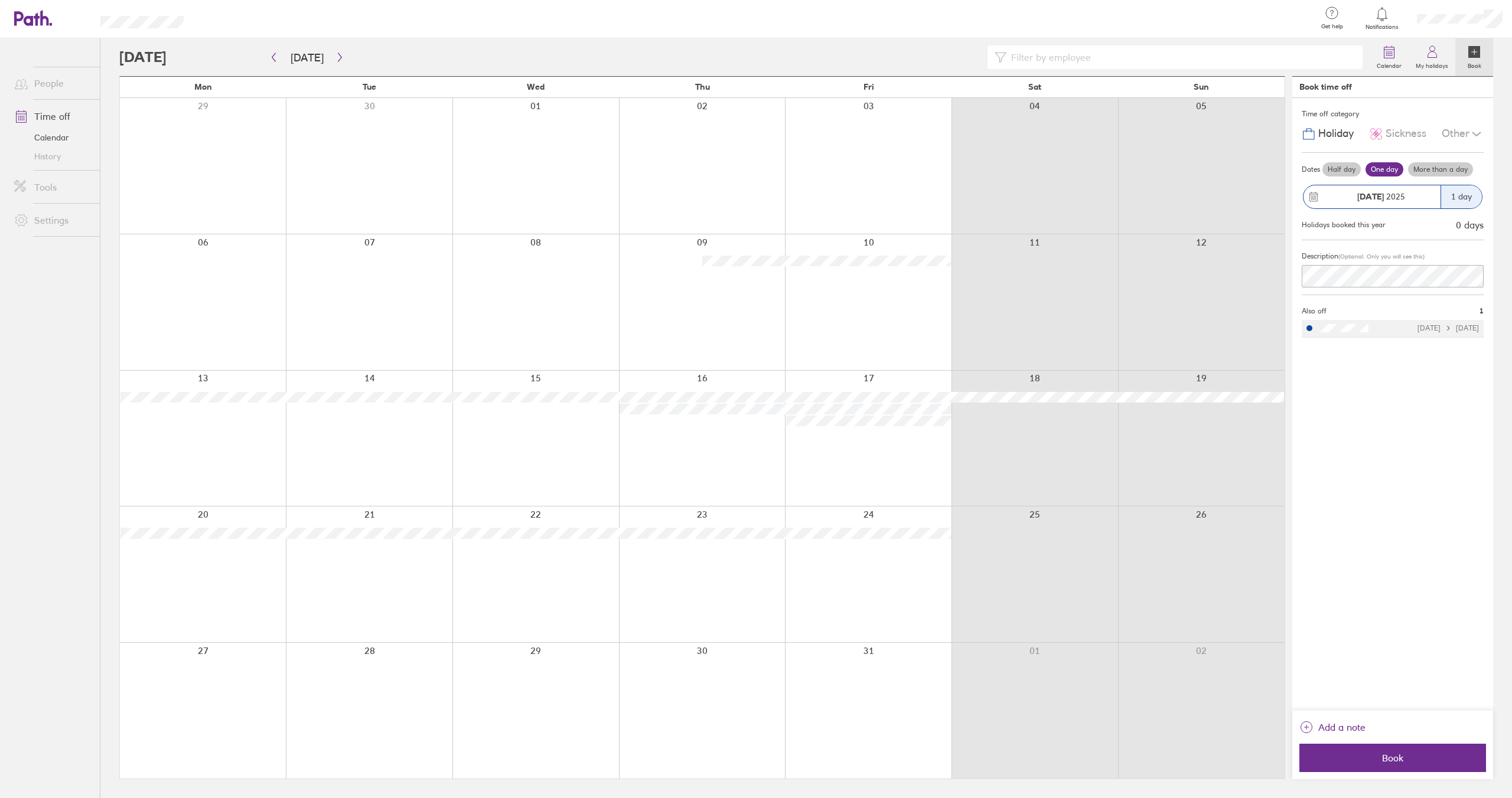
click at [377, 371] on div at bounding box center [369, 439] width 166 height 136
click at [375, 380] on div at bounding box center [369, 439] width 166 height 136
click at [1357, 169] on label "Half day" at bounding box center [1342, 169] width 38 height 14
click at [0, 0] on input "Half day" at bounding box center [0, 0] width 0 height 0
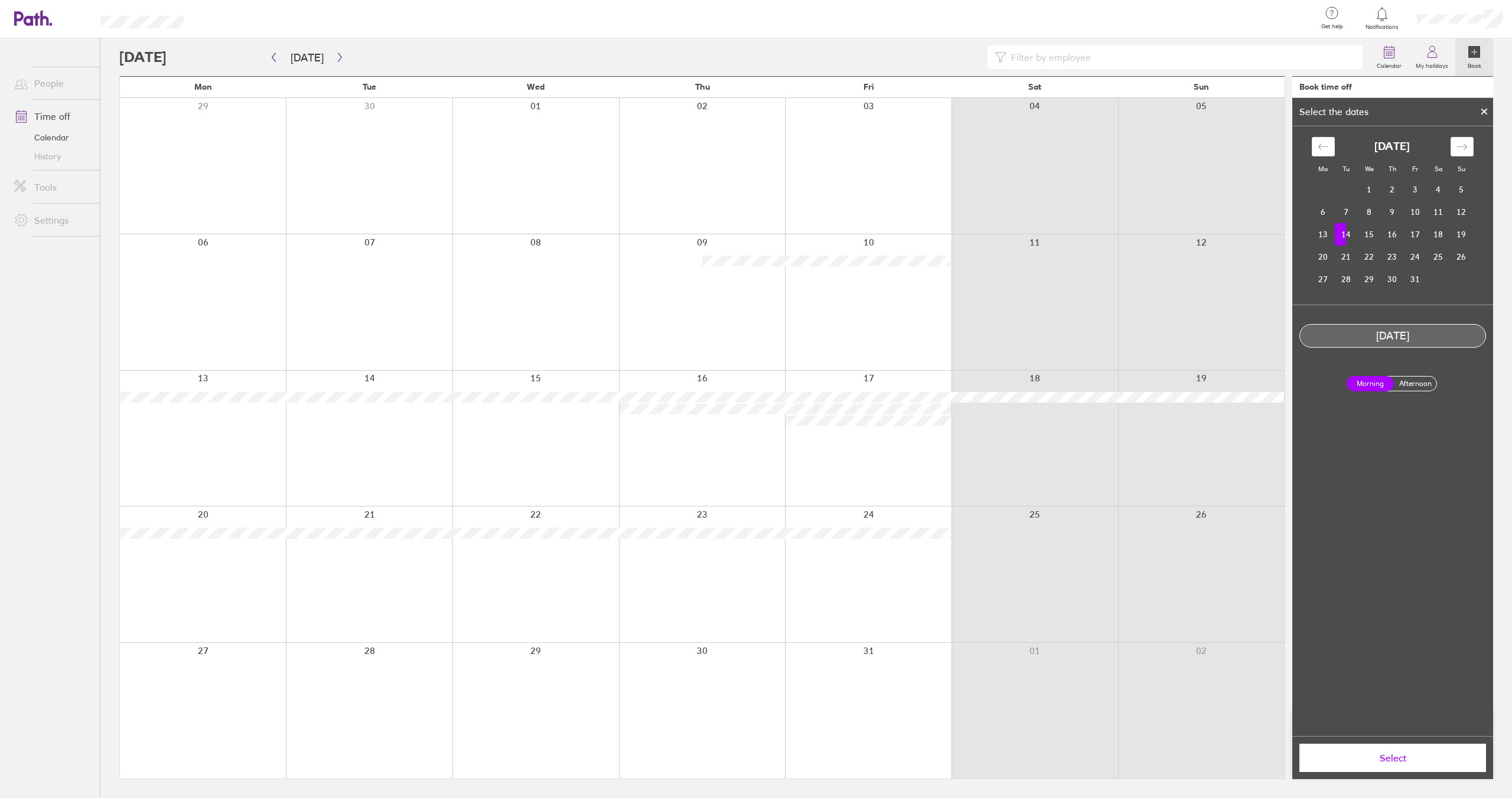
click at [1417, 381] on label "Afternoon" at bounding box center [1415, 384] width 47 height 14
click at [0, 0] on input "Afternoon" at bounding box center [0, 0] width 0 height 0
click at [1318, 150] on icon "Move backward to switch to the previous month." at bounding box center [1323, 146] width 11 height 11
click at [1489, 104] on div at bounding box center [1484, 112] width 18 height 20
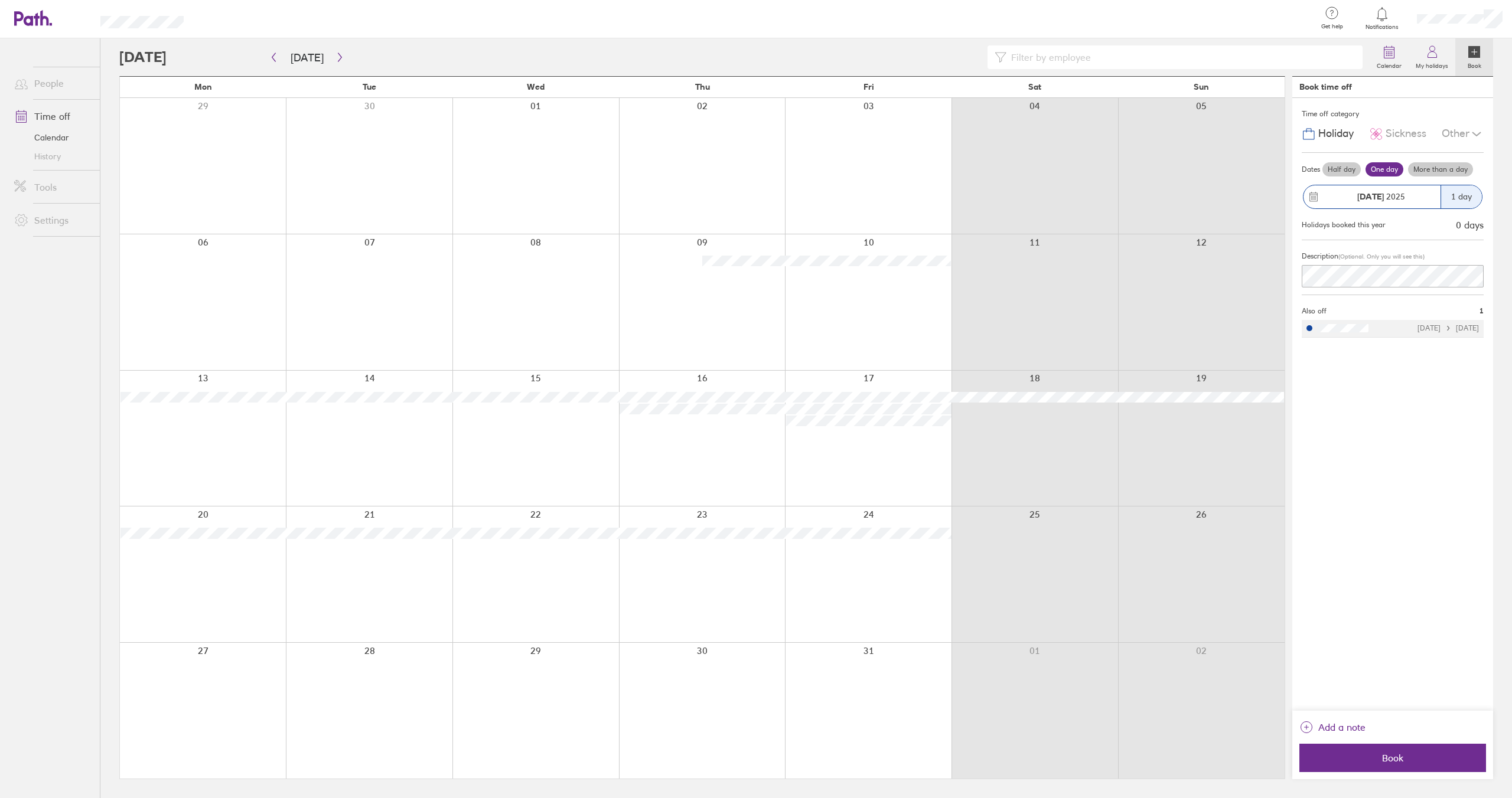
click at [1342, 162] on label "Half day" at bounding box center [1342, 169] width 38 height 14
click at [0, 0] on input "Half day" at bounding box center [0, 0] width 0 height 0
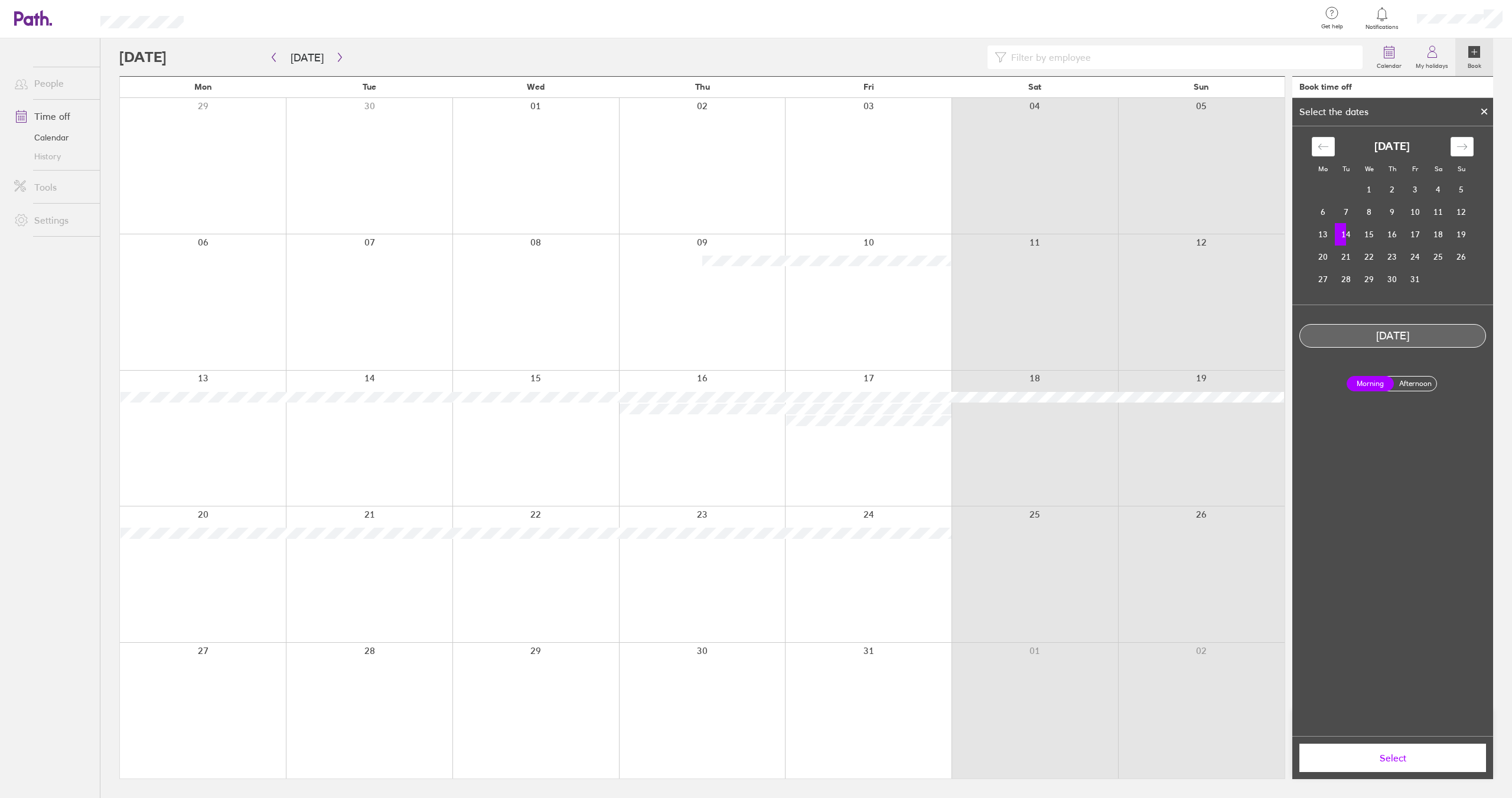
click at [1485, 102] on div "Select the dates" at bounding box center [1393, 112] width 201 height 28
click at [1486, 104] on div at bounding box center [1484, 112] width 18 height 20
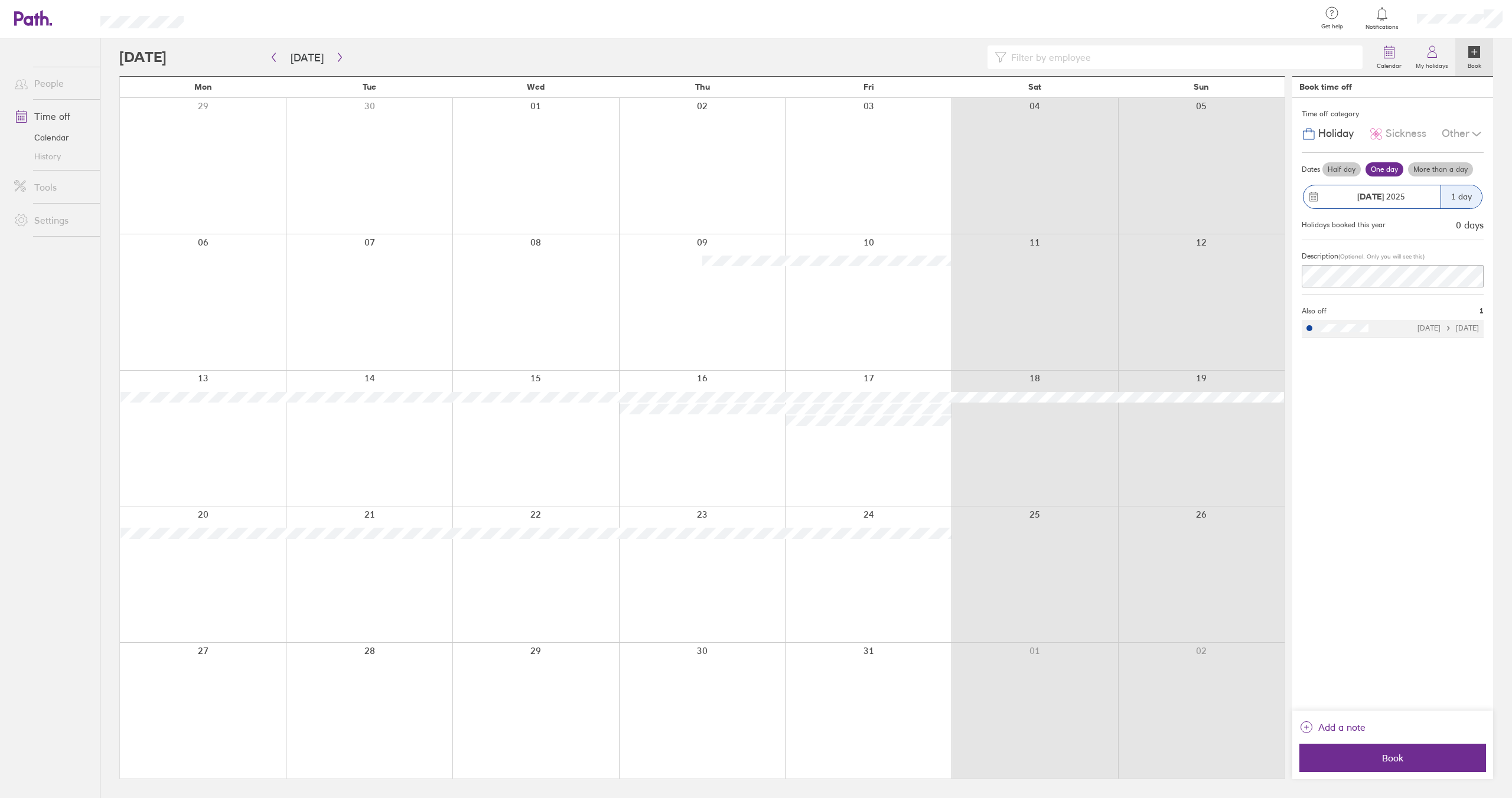
click at [1347, 167] on label "Half day" at bounding box center [1342, 169] width 38 height 14
click at [0, 0] on input "Half day" at bounding box center [0, 0] width 0 height 0
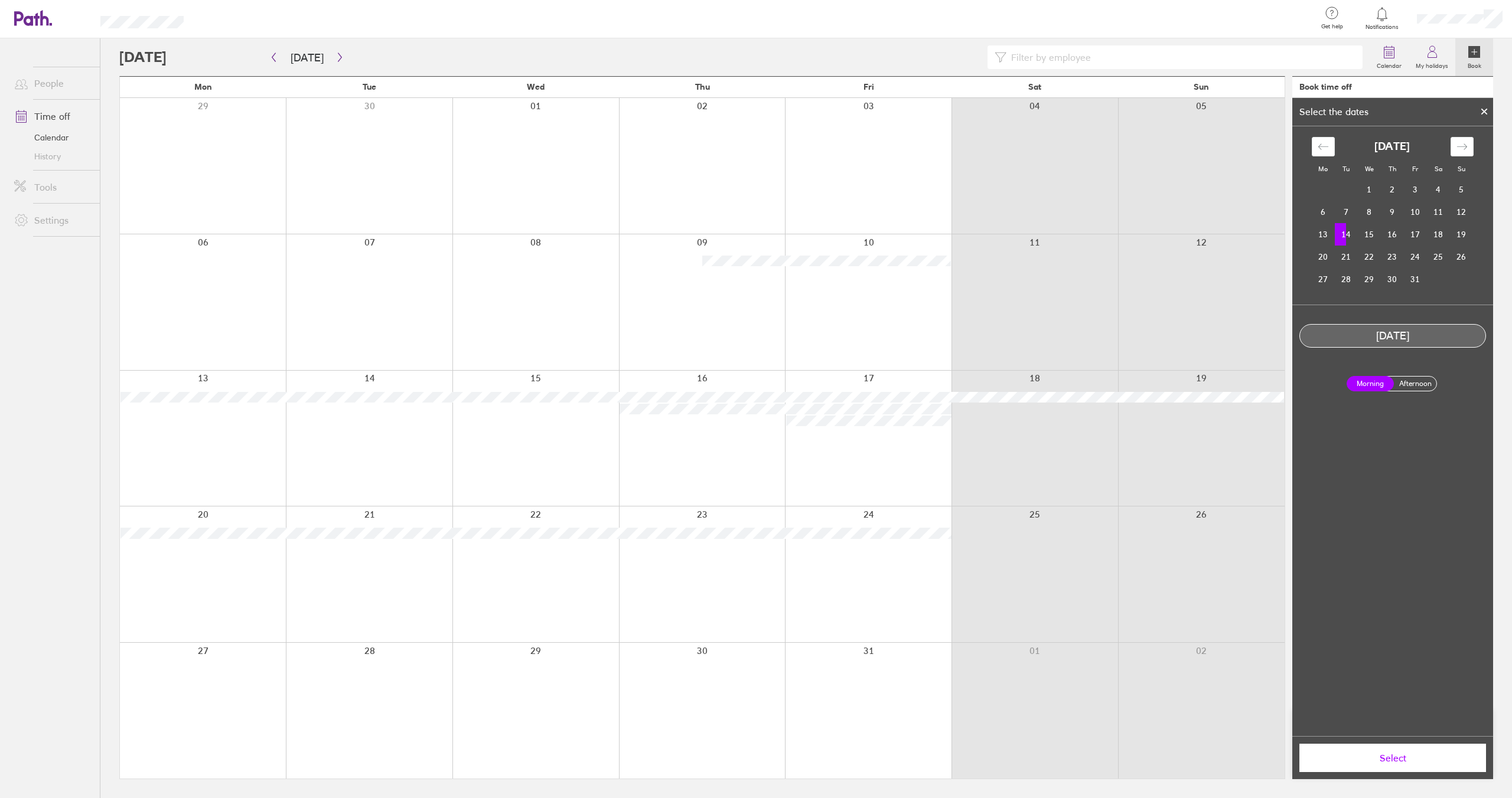
click at [1487, 114] on icon at bounding box center [1484, 111] width 5 height 5
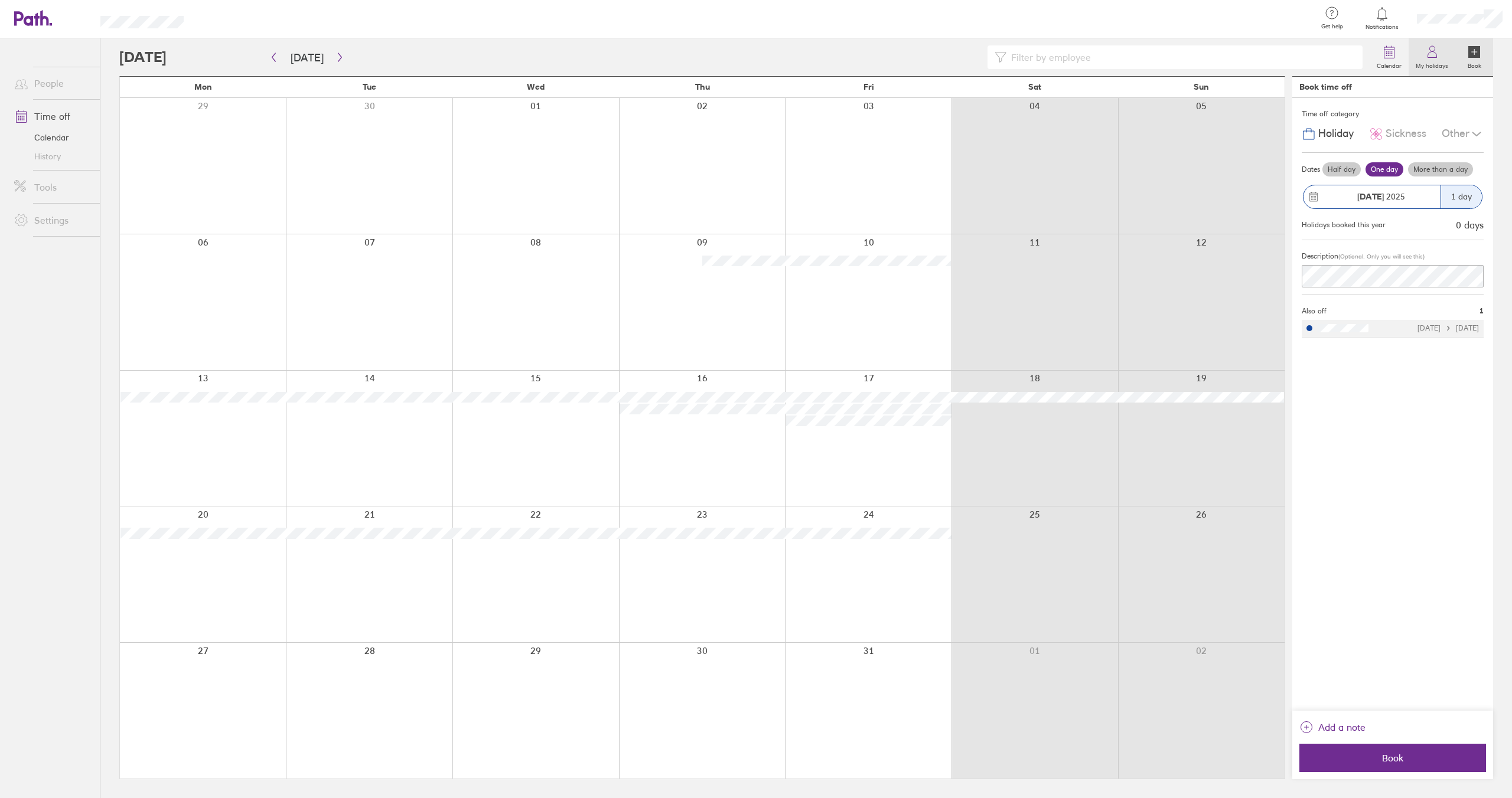
click at [1434, 60] on label "My holidays" at bounding box center [1432, 64] width 47 height 11
